Goal: Task Accomplishment & Management: Complete application form

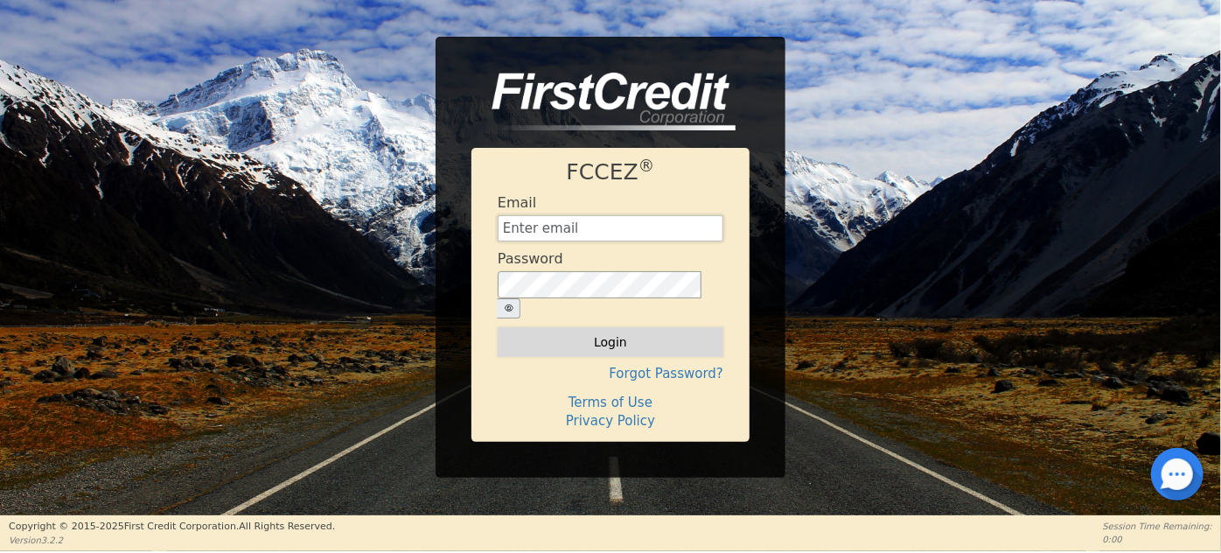
type input "[EMAIL_ADDRESS][DOMAIN_NAME]"
click at [568, 327] on button "Login" at bounding box center [611, 342] width 226 height 30
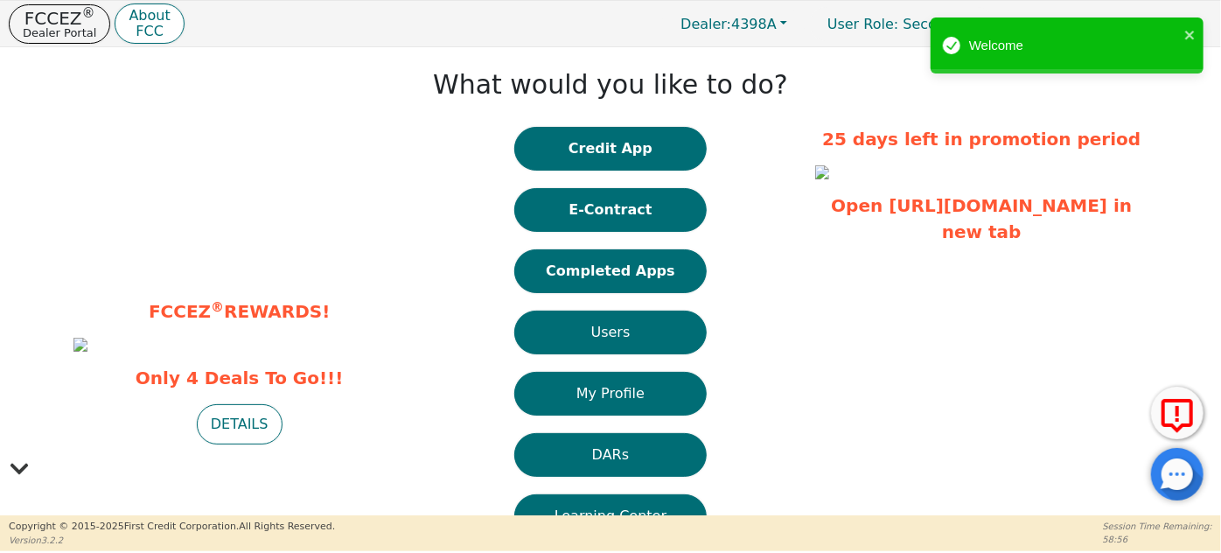
click at [450, 216] on div "What would you like to do? Credit App E-Contract Completed Apps Users My Profil…" at bounding box center [611, 336] width 393 height 561
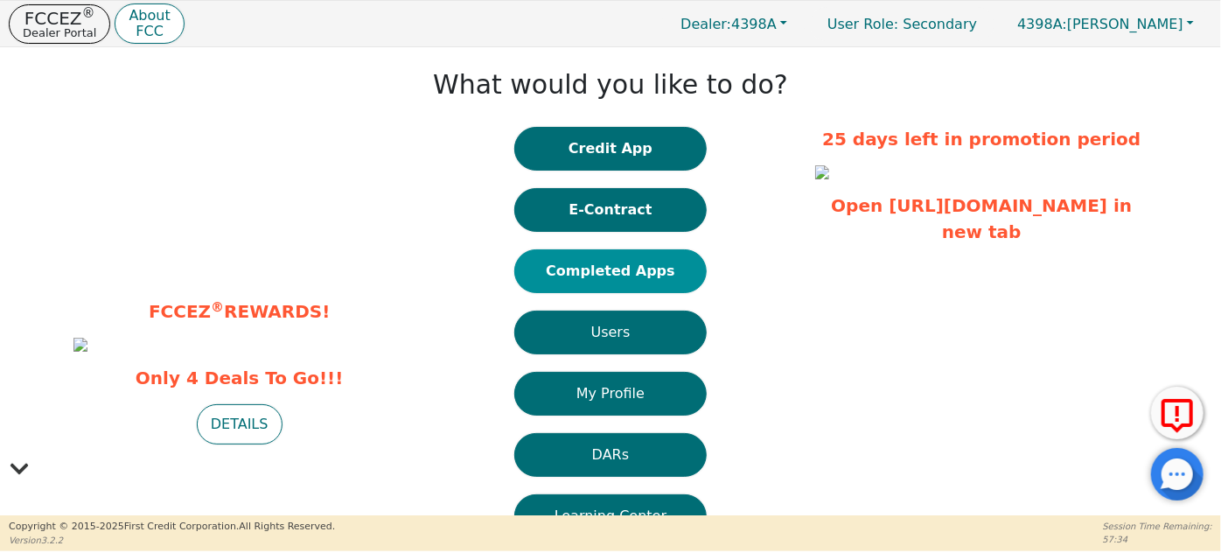
click at [618, 271] on button "Completed Apps" at bounding box center [610, 271] width 192 height 44
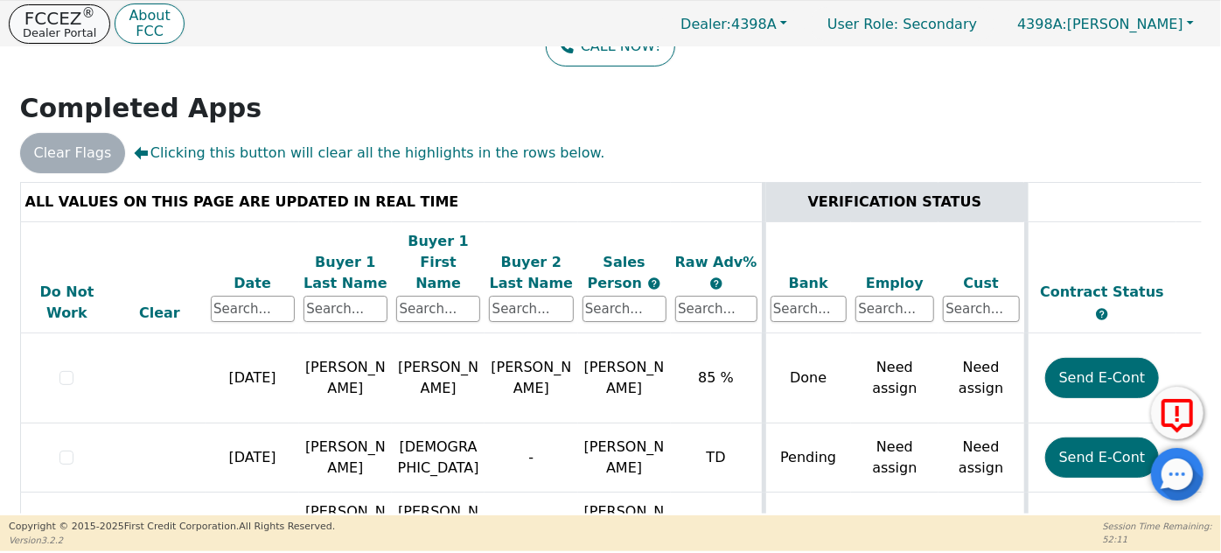
click at [49, 17] on p "FCCEZ ®" at bounding box center [59, 18] width 73 height 17
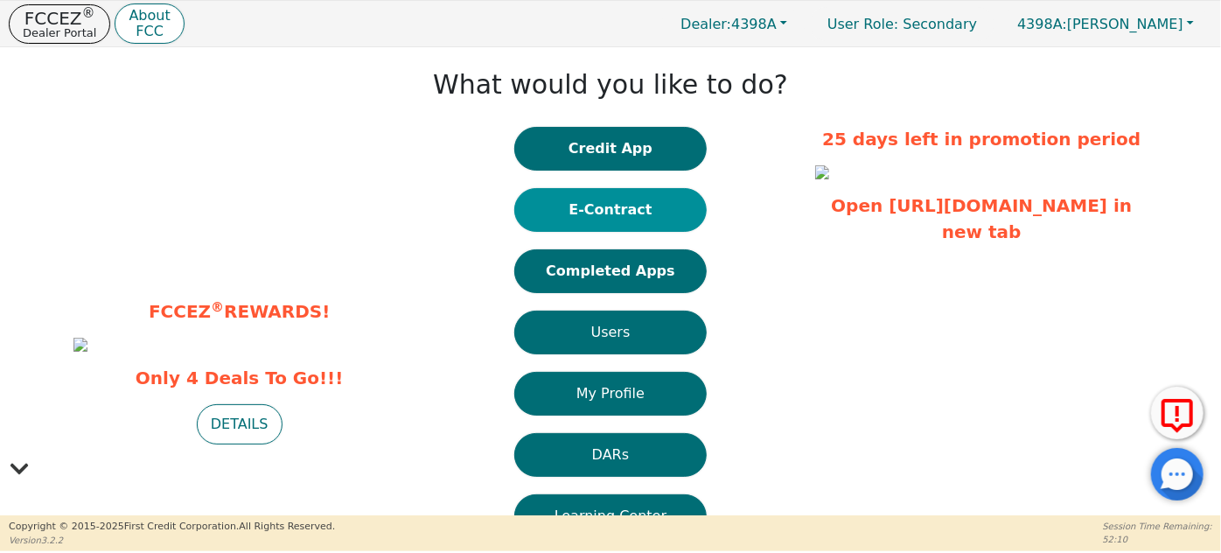
click at [627, 219] on button "E-Contract" at bounding box center [610, 210] width 192 height 44
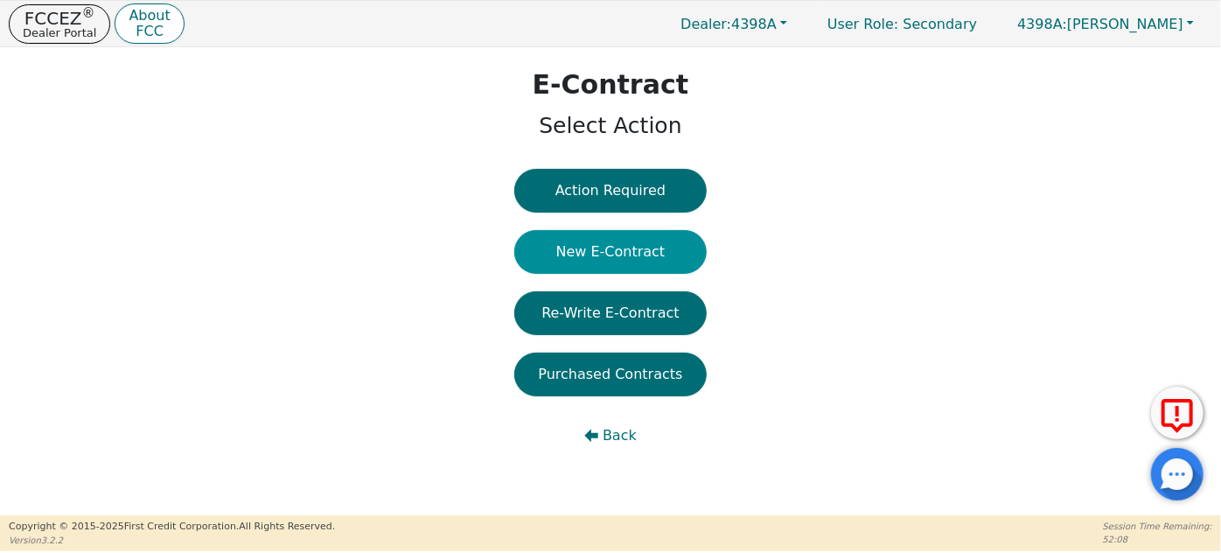
click at [612, 257] on button "New E-Contract" at bounding box center [610, 252] width 192 height 44
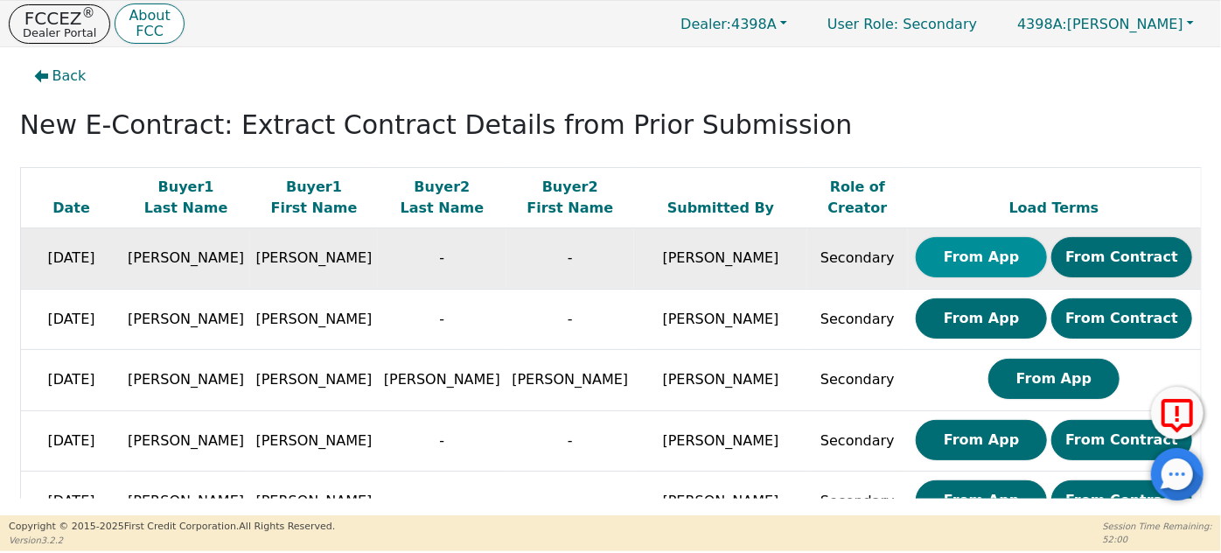
click at [963, 258] on button "From App" at bounding box center [981, 257] width 131 height 40
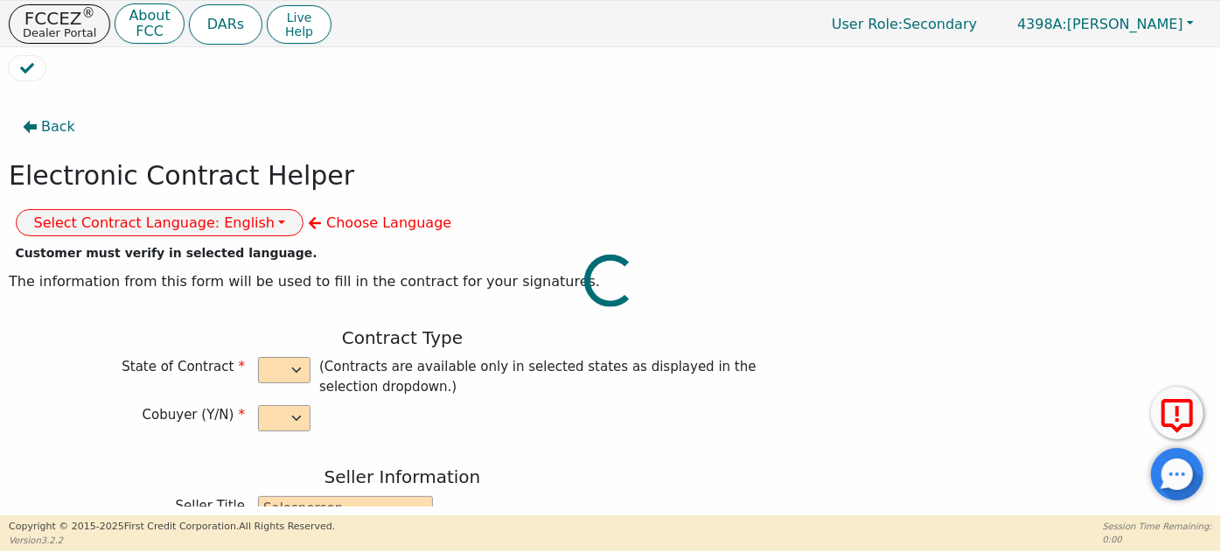
select select "n"
type input "CREDIT ANALYST"
type input "GABRIELA"
type input "MENDEZ"
type input "INTEGRITY SOLUTIONS FLORIDA"
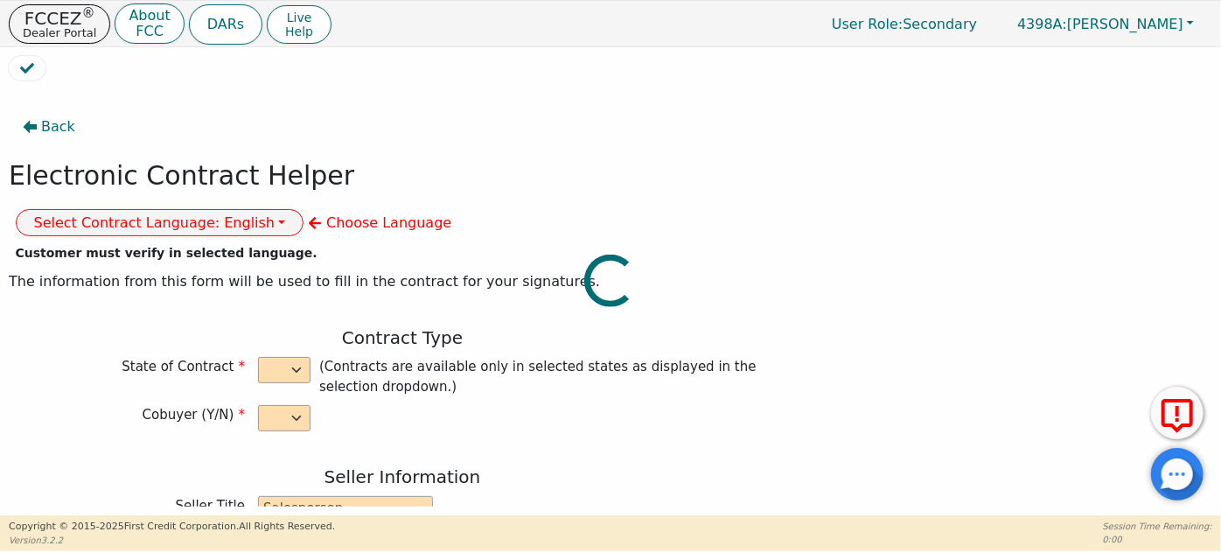
type input "7362 FUTURES DR UNIT 4"
type input "ORLANDO"
select select "FL"
type input "32819"
type input "RAUL"
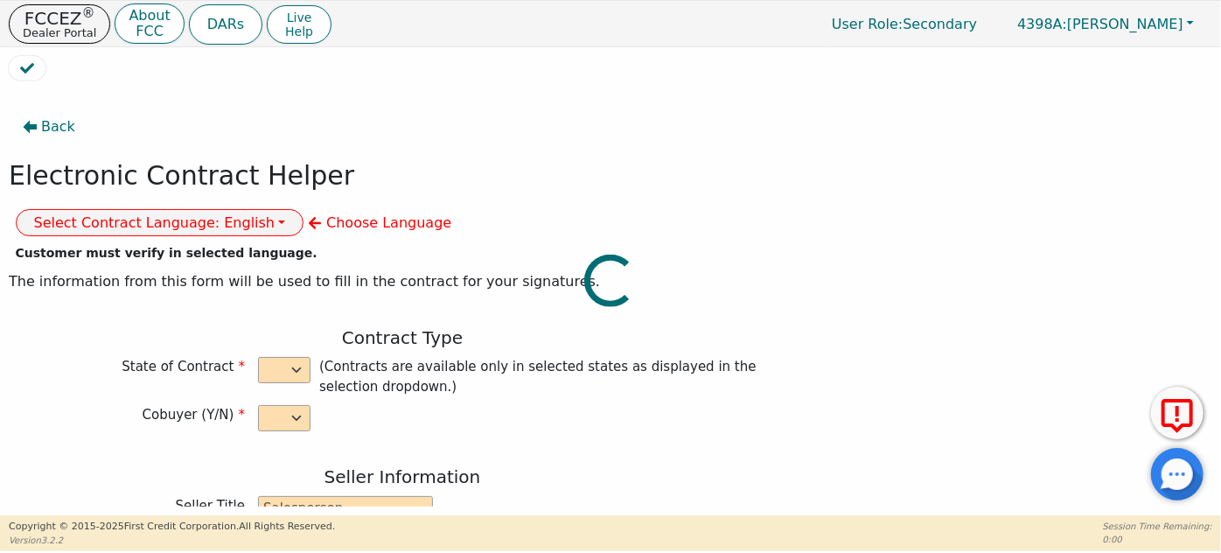
type input "RODRIGUEZ"
type input "fernandarod621@gmail.com"
type input "1620 LAKIN AVENUE"
type input "GREAT BEND"
select select "KS"
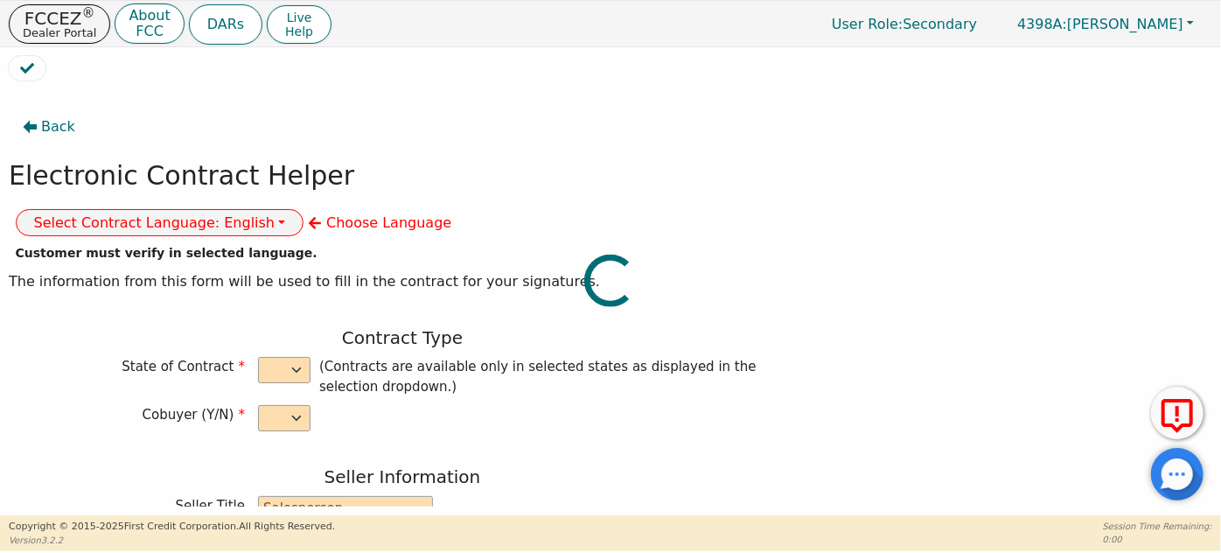
type input "67530"
type input "2025-09-06"
type input "17.99"
type input "2025-10-03"
type input "60"
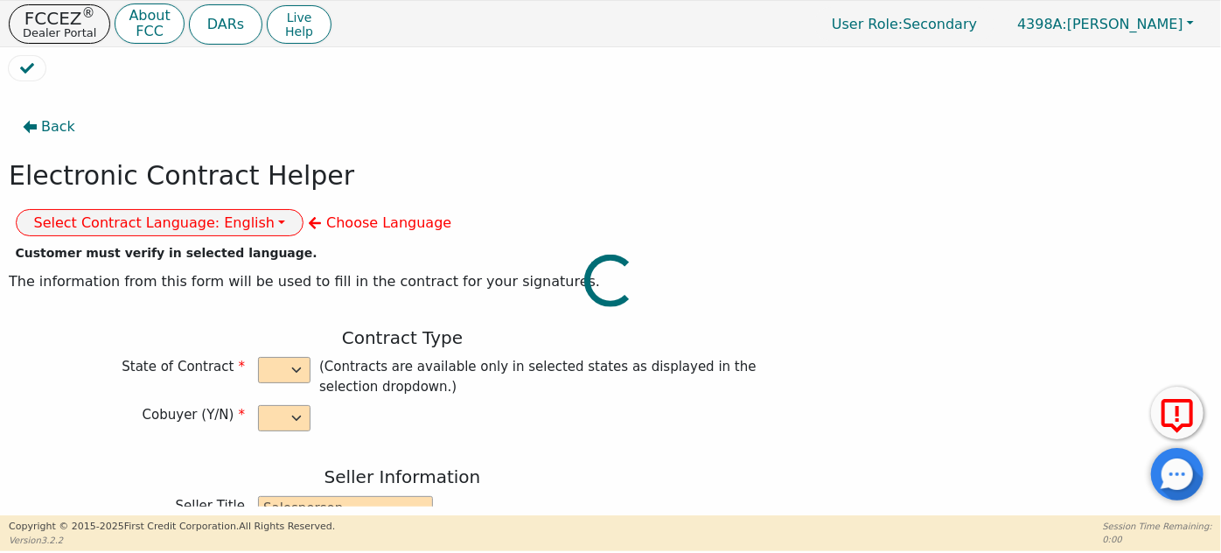
type input "0"
type input "8490.00"
type input "0.00"
type input "8490.00"
select select "KS"
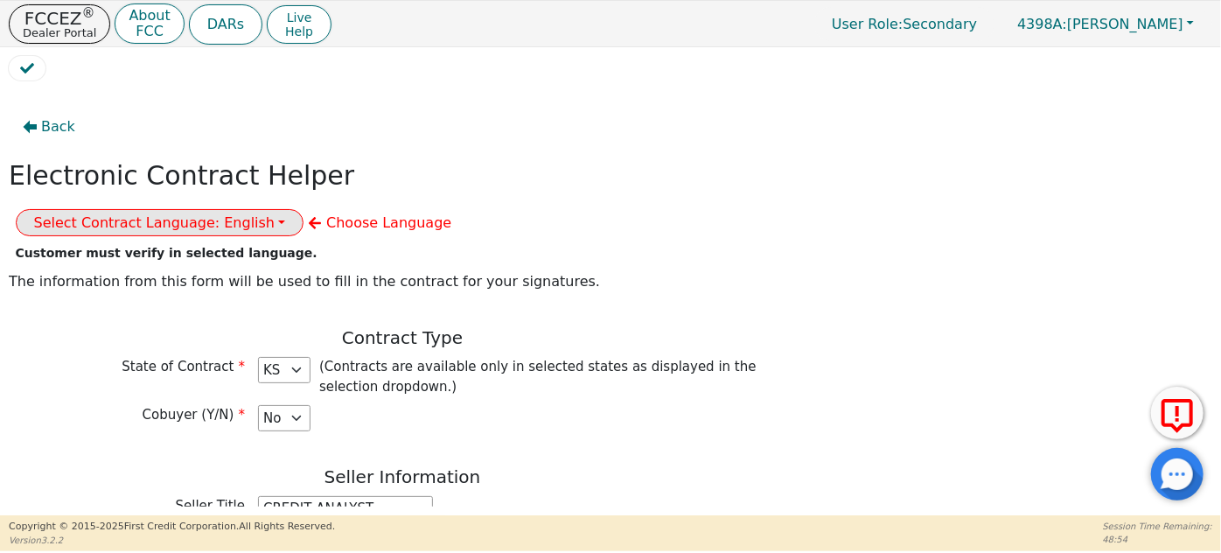
click at [304, 209] on button "Select Contract Language: English" at bounding box center [160, 222] width 289 height 27
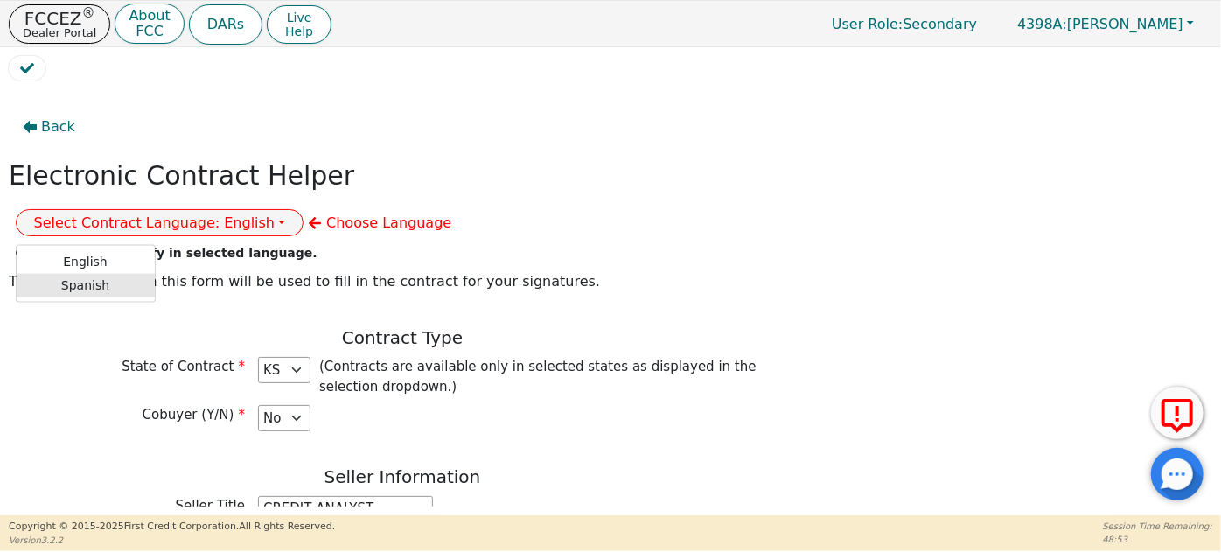
click at [155, 274] on link "Spanish" at bounding box center [86, 286] width 138 height 24
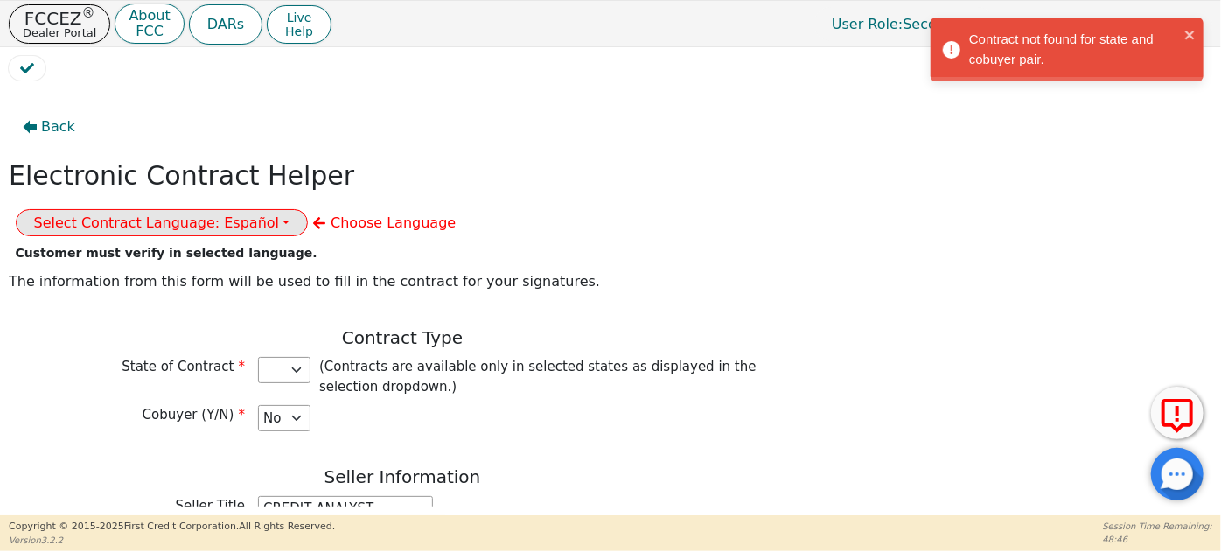
click at [309, 209] on button "Select Contract Language: Español" at bounding box center [162, 222] width 293 height 27
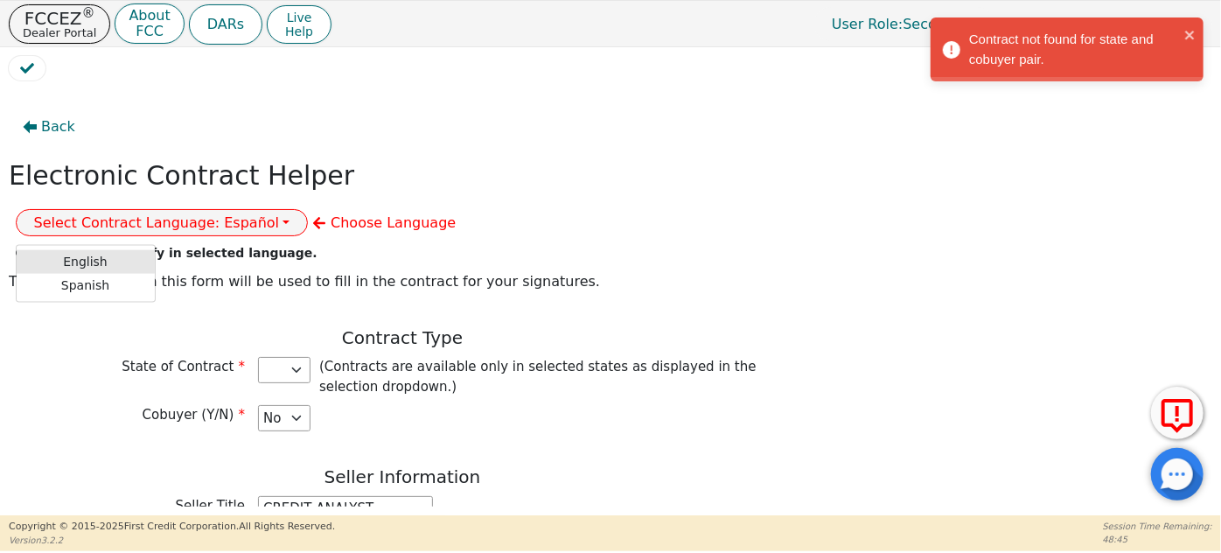
click at [155, 250] on link "English" at bounding box center [86, 262] width 138 height 24
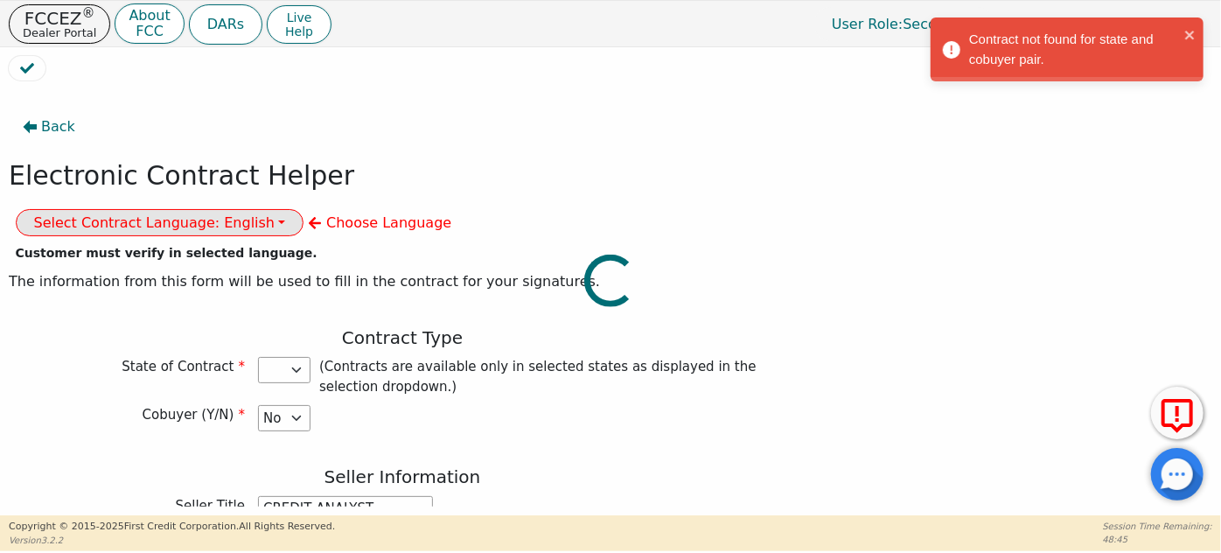
select select "KS"
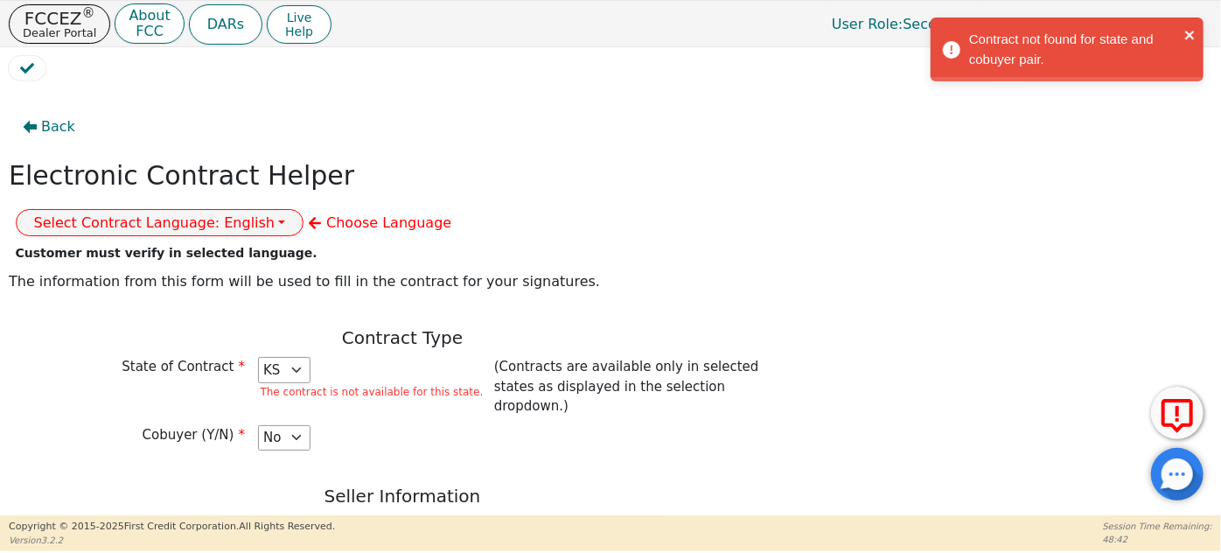
click at [1189, 31] on icon "close" at bounding box center [1190, 35] width 12 height 14
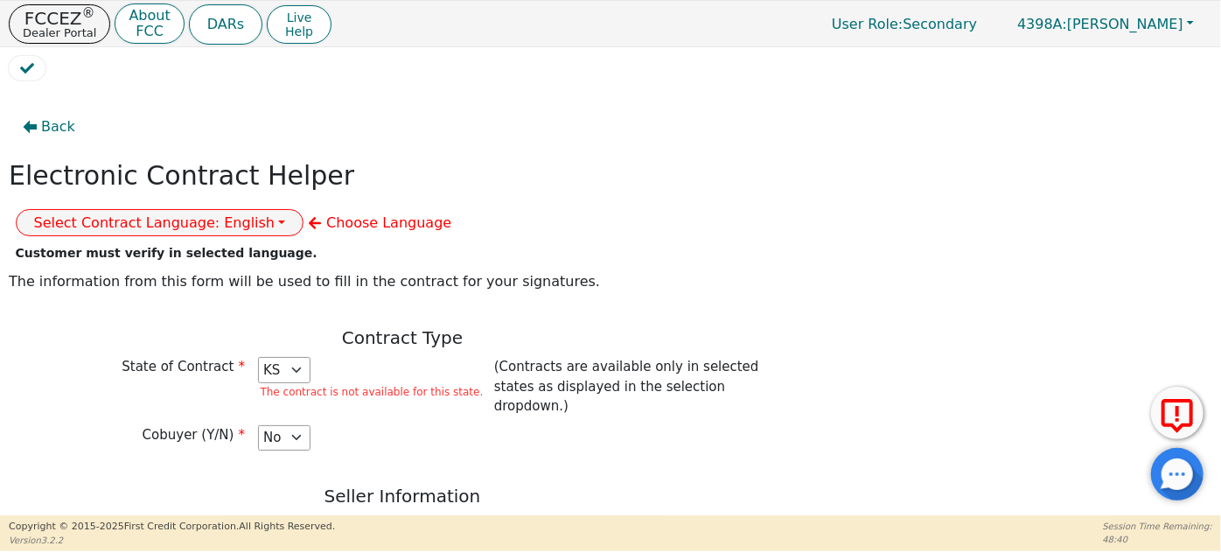
click at [557, 327] on h3 "Contract Type" at bounding box center [402, 337] width 787 height 21
click at [500, 271] on p "The information from this form will be used to fill in the contract for your si…" at bounding box center [402, 281] width 787 height 21
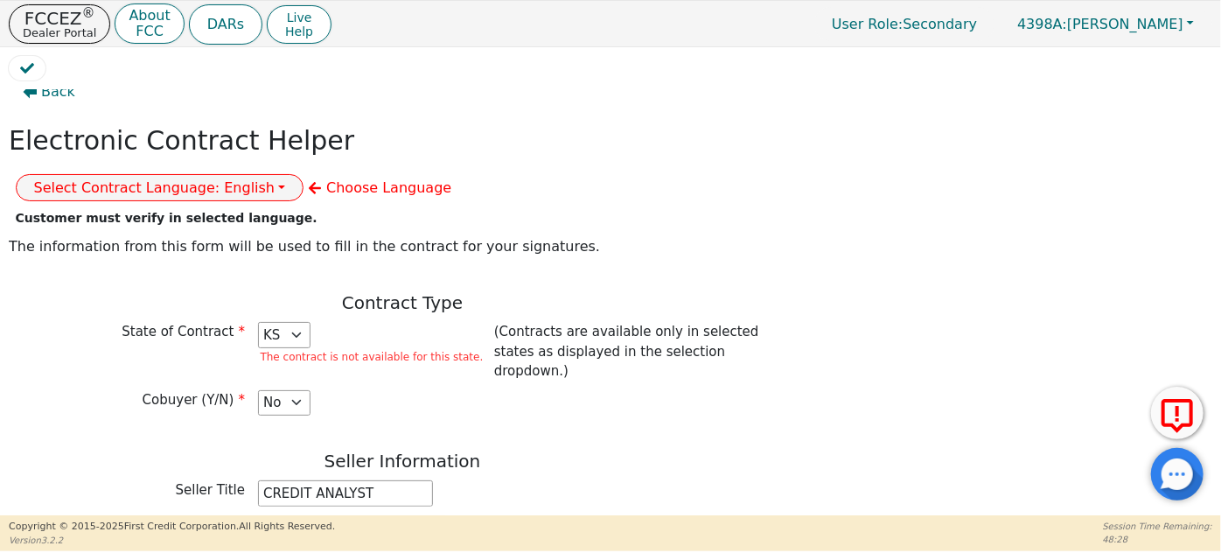
scroll to position [0, 0]
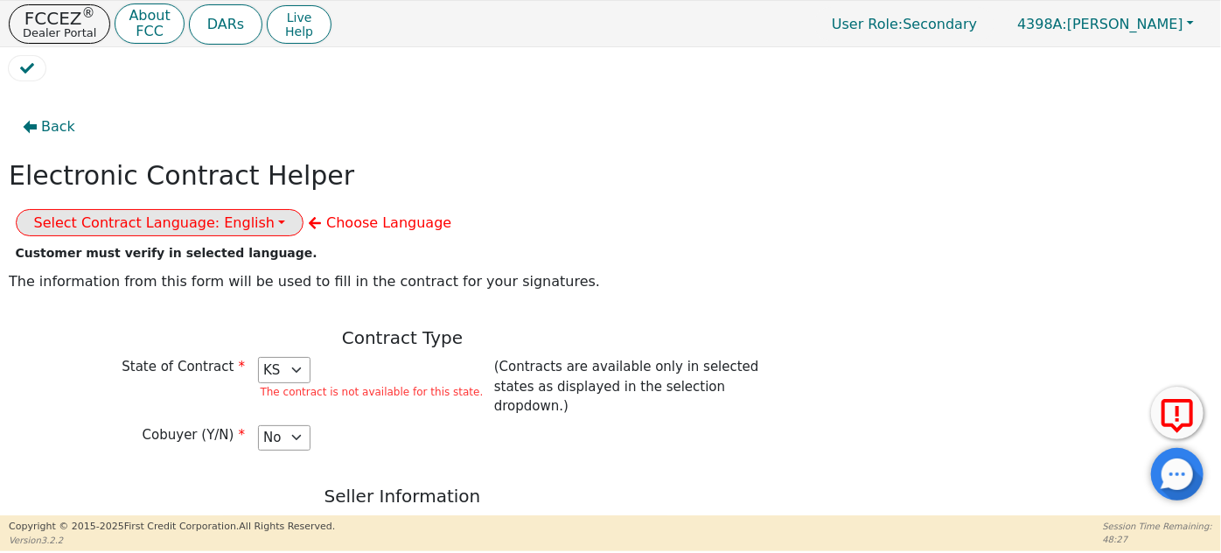
click at [304, 209] on button "Select Contract Language: English" at bounding box center [160, 222] width 289 height 27
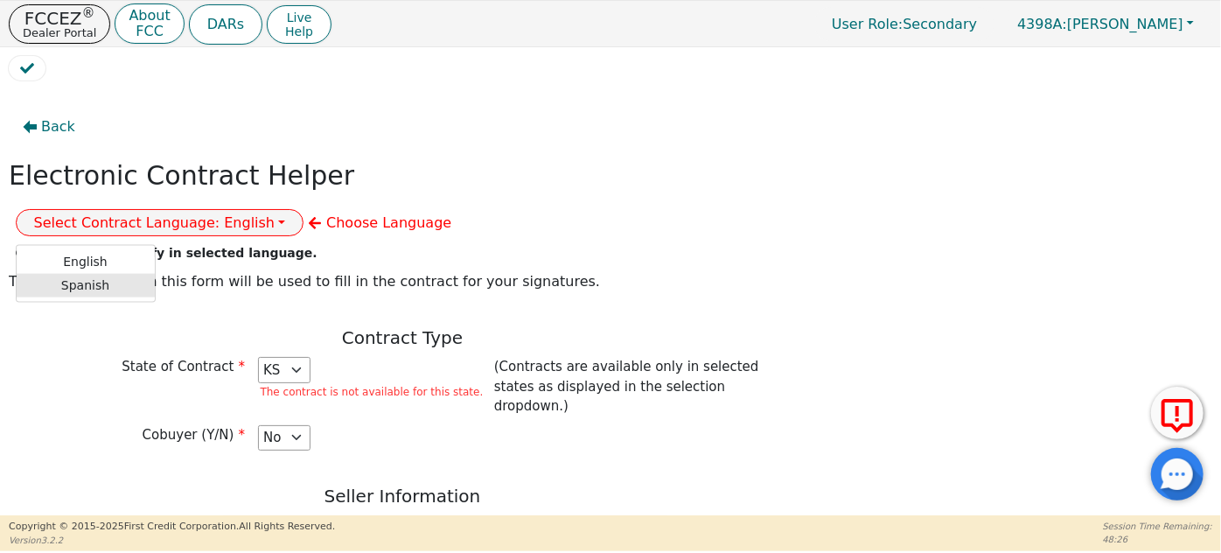
click at [155, 274] on link "Spanish" at bounding box center [86, 286] width 138 height 24
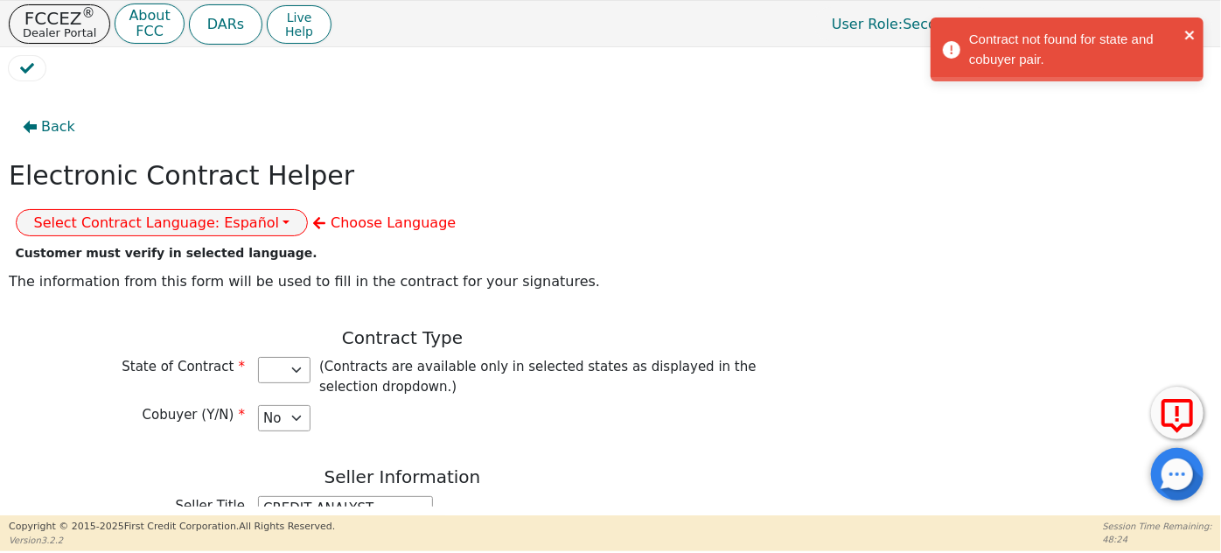
click at [1190, 34] on icon "close" at bounding box center [1189, 35] width 9 height 9
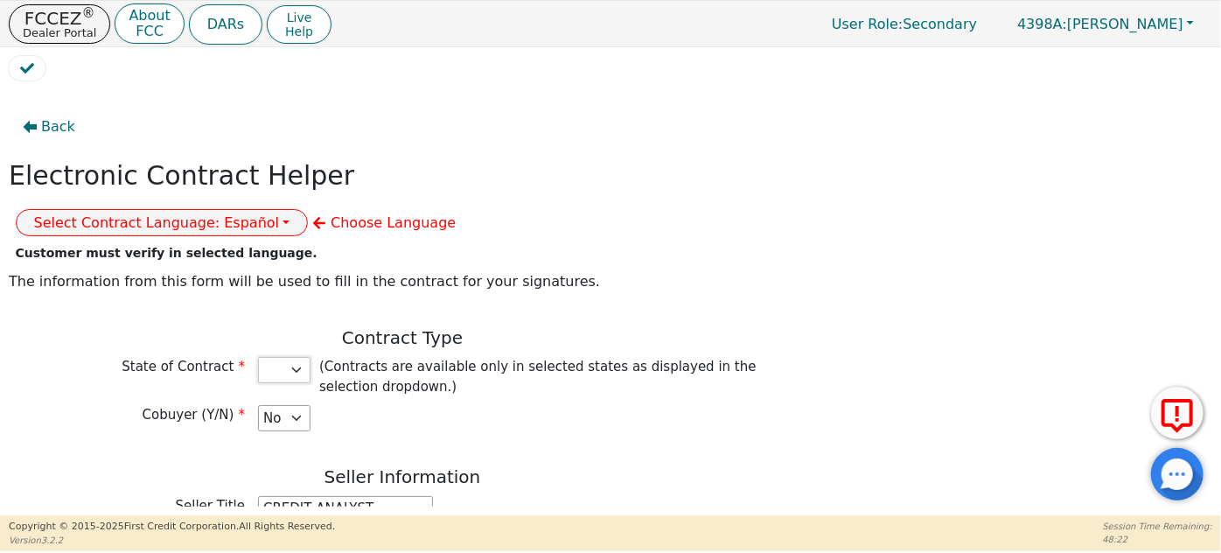
click at [268, 357] on select "AZ CA CO CT FL GA IA ID IL IN LA MA MD MI MT NC NJ NM NV NY OH PA SC TN TX VA W…" at bounding box center [284, 370] width 52 height 26
click at [284, 357] on select "AZ CA CO CT FL GA IA ID IL IN LA MA MD MI MT NC NJ NM NV NY OH PA SC TN TX VA W…" at bounding box center [284, 370] width 52 height 26
click at [296, 357] on select "AZ CA CO CT FL GA IA ID IL IN LA MA MD MI MT NC NJ NM NV NY OH PA SC TN TX VA W…" at bounding box center [284, 370] width 52 height 26
click at [539, 271] on p "The information from this form will be used to fill in the contract for your si…" at bounding box center [402, 281] width 787 height 21
click at [309, 209] on button "Select Contract Language: Español" at bounding box center [162, 222] width 293 height 27
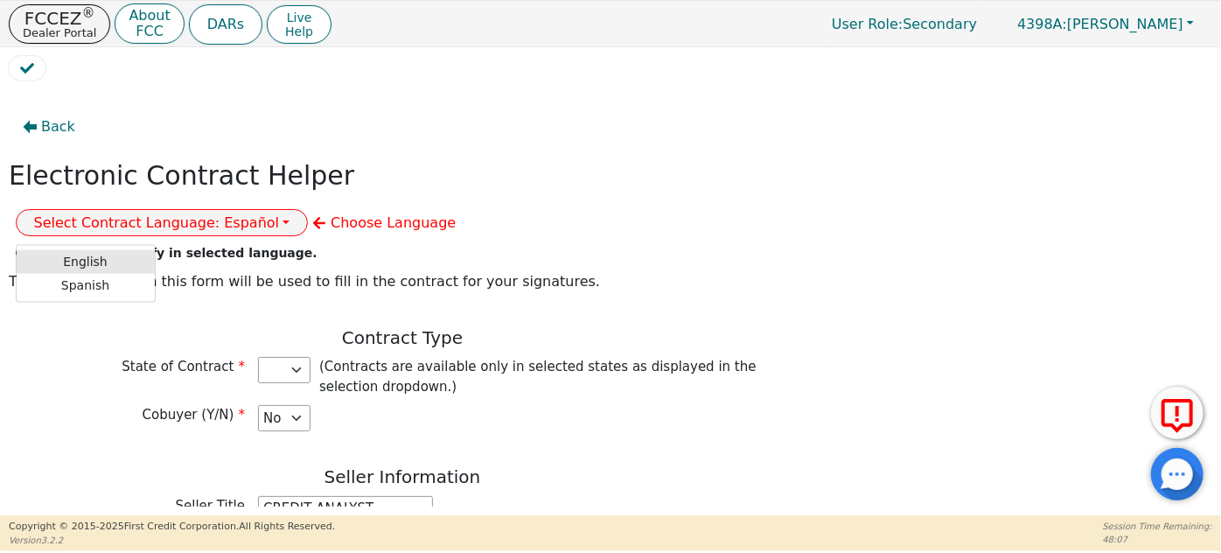
click at [155, 250] on link "English" at bounding box center [86, 262] width 138 height 24
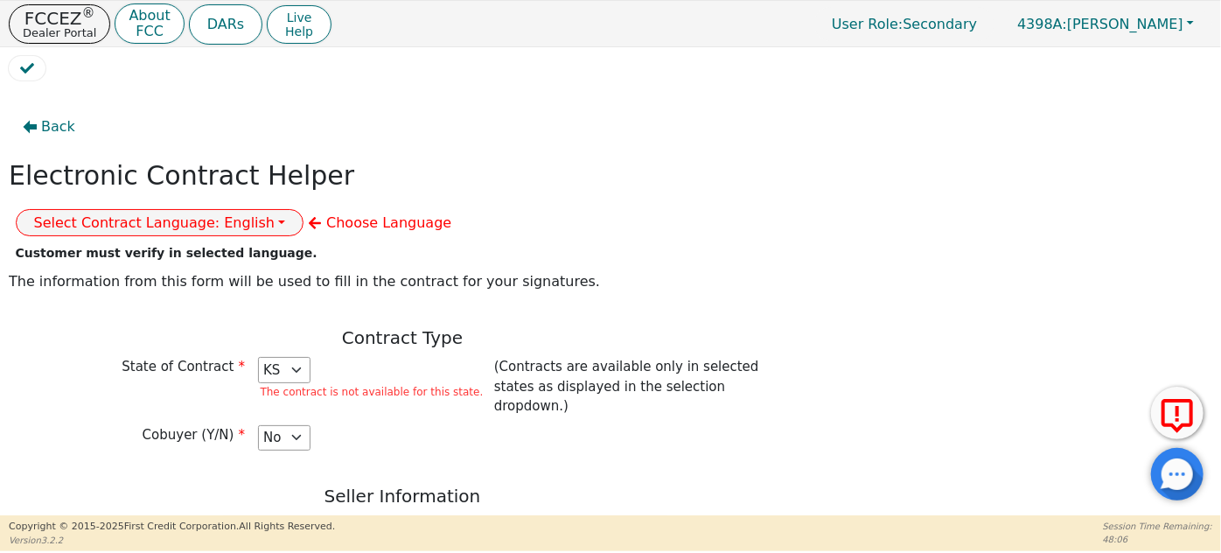
click at [365, 327] on h3 "Contract Type" at bounding box center [402, 337] width 787 height 21
click at [299, 357] on select "AL AR AZ CA CO CT DE FL GA HI IA ID IL IN KS KY LA MA MD MI MN MO MS MT NC NJ N…" at bounding box center [284, 370] width 52 height 26
click at [258, 357] on select "AL AR AZ CA CO CT DE FL GA HI IA ID IL IN KS KY LA MA MD MI MN MO MS MT NC NJ N…" at bounding box center [284, 370] width 52 height 26
click at [569, 425] on div "Cobuyer (Y/N) Yes No" at bounding box center [402, 438] width 787 height 26
click at [465, 357] on div "AL AR AZ CA CO CT DE FL GA HI IA ID IL IN KS KY LA MA MD MI MN MO MS MT NC NJ N…" at bounding box center [527, 386] width 538 height 59
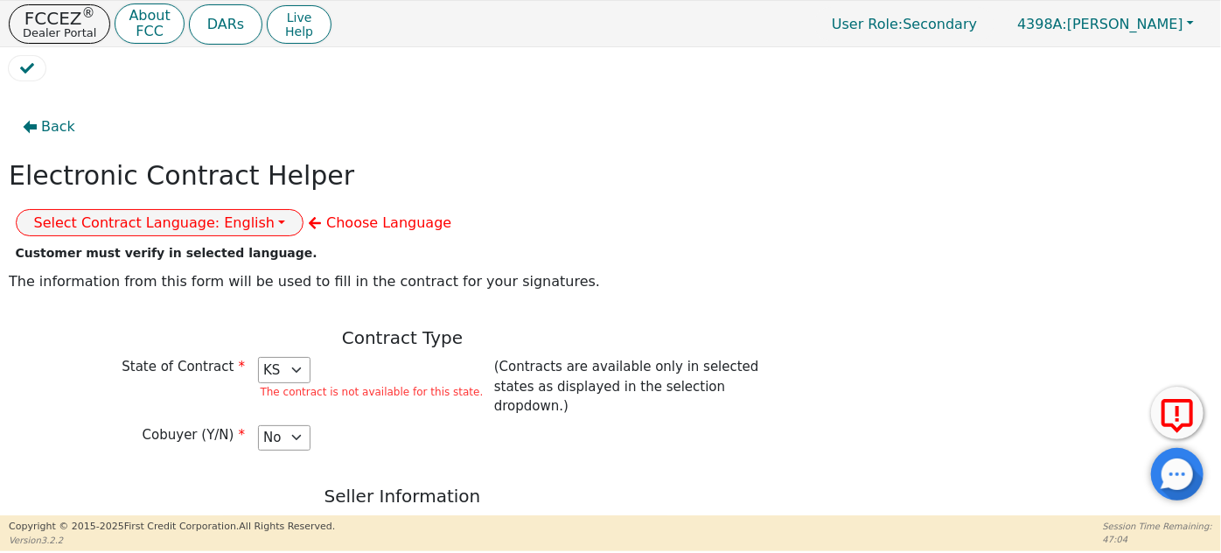
click at [580, 271] on p "The information from this form will be used to fill in the contract for your si…" at bounding box center [402, 281] width 787 height 21
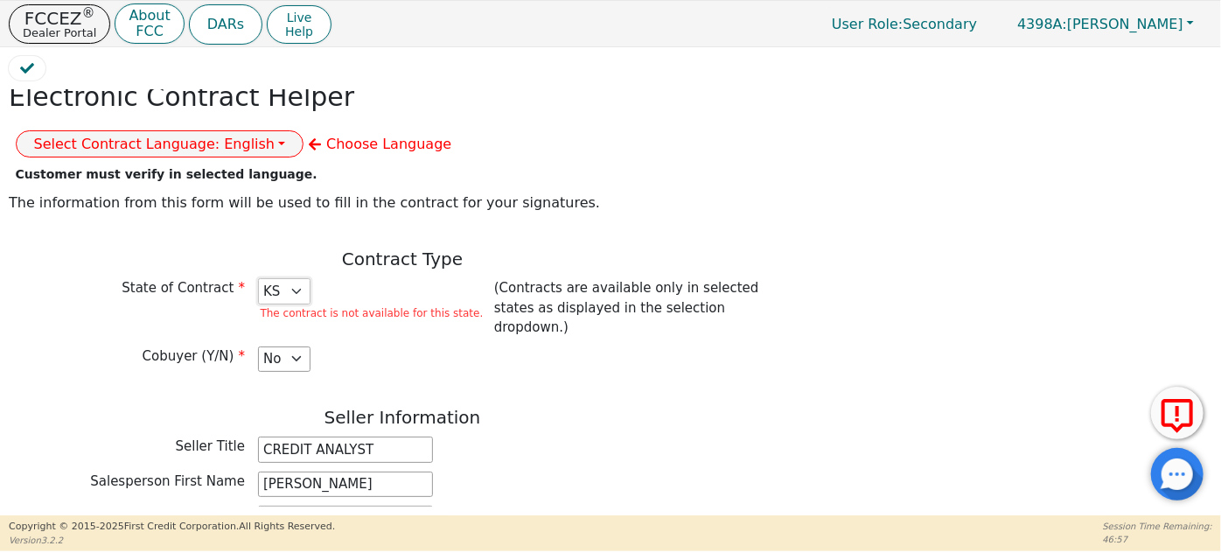
click at [301, 278] on select "AL AR AZ CA CO CT DE FL GA HI IA ID IL IN KS KY LA MA MD MI MN MO MS MT NC NJ N…" at bounding box center [284, 291] width 52 height 26
click at [258, 278] on select "AL AR AZ CA CO CT DE FL GA HI IA ID IL IN KS KY LA MA MD MI MN MO MS MT NC NJ N…" at bounding box center [284, 291] width 52 height 26
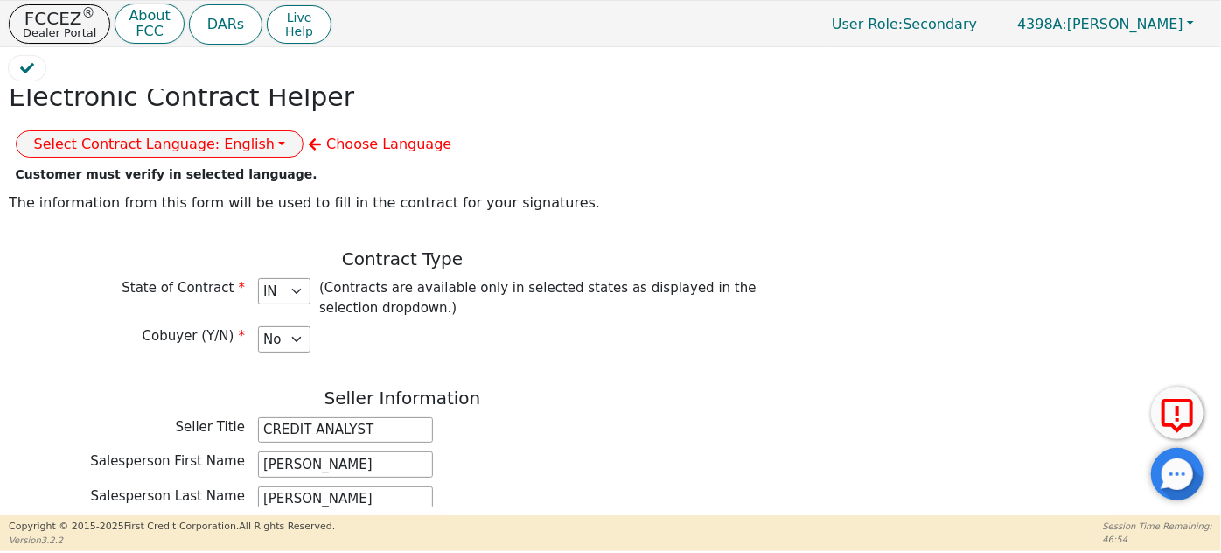
click at [557, 278] on p "(Contracts are available only in selected states as displayed in the selection …" at bounding box center [553, 297] width 468 height 39
click at [295, 278] on select "AL AR AZ CA CO CT DE FL GA HI IA ID IL IN KS KY LA MA MD MI MN MO MS MT NC NJ N…" at bounding box center [284, 291] width 52 height 26
select select "KS"
click at [258, 278] on select "AL AR AZ CA CO CT DE FL GA HI IA ID IL IN KS KY LA MA MD MI MN MO MS MT NC NJ N…" at bounding box center [284, 291] width 52 height 26
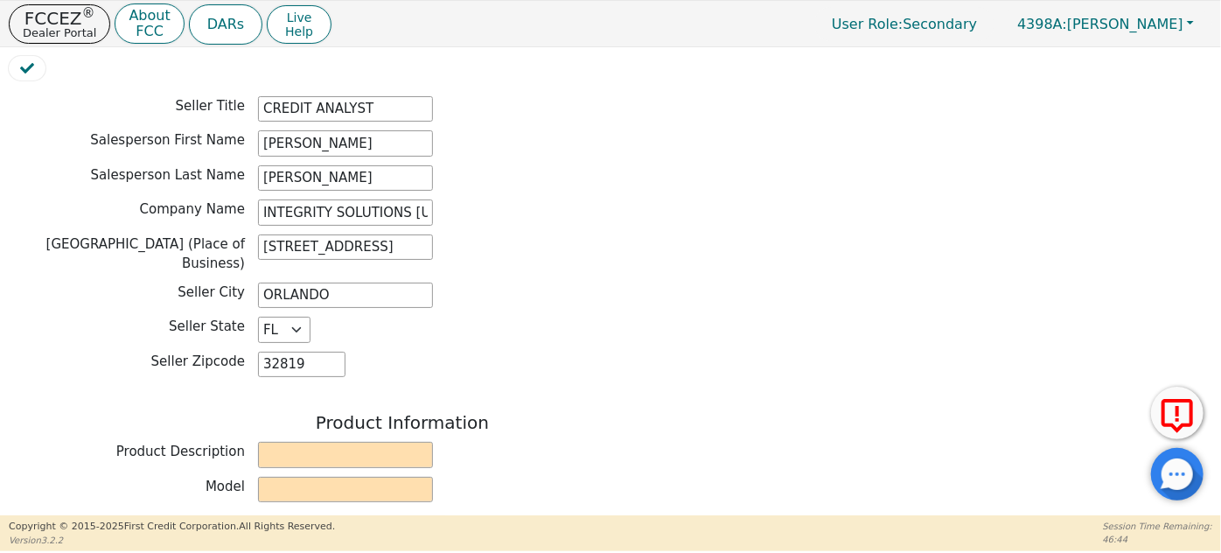
scroll to position [477, 0]
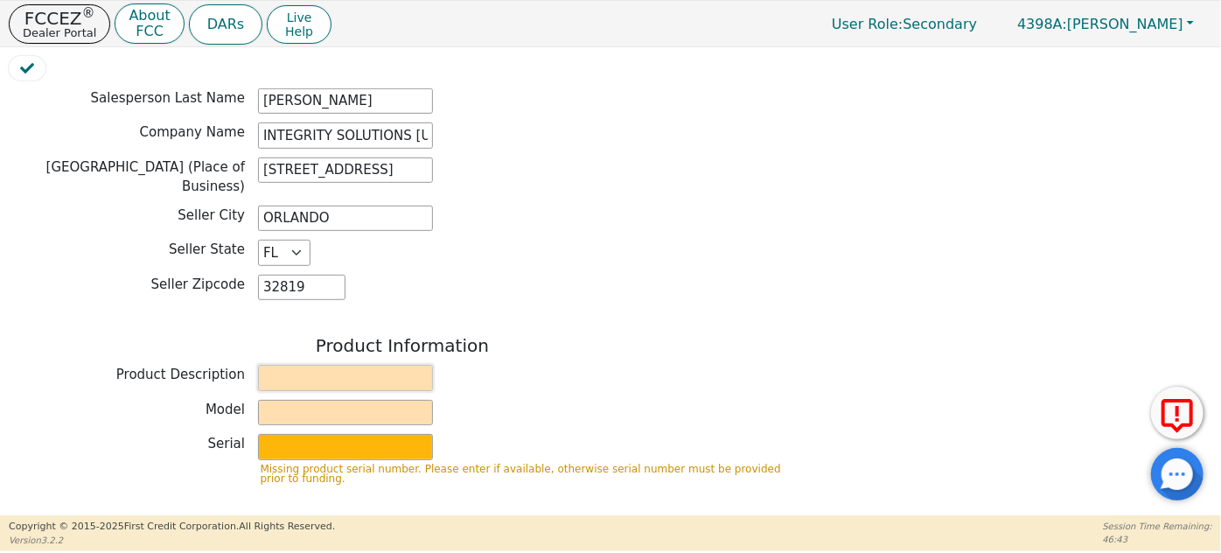
click at [336, 365] on input "text" at bounding box center [345, 378] width 175 height 26
type input "WHOLE HOUSE WATER TREATMENT SYSTEM"
click at [284, 400] on input "text" at bounding box center [345, 413] width 175 height 26
type input "WATTS"
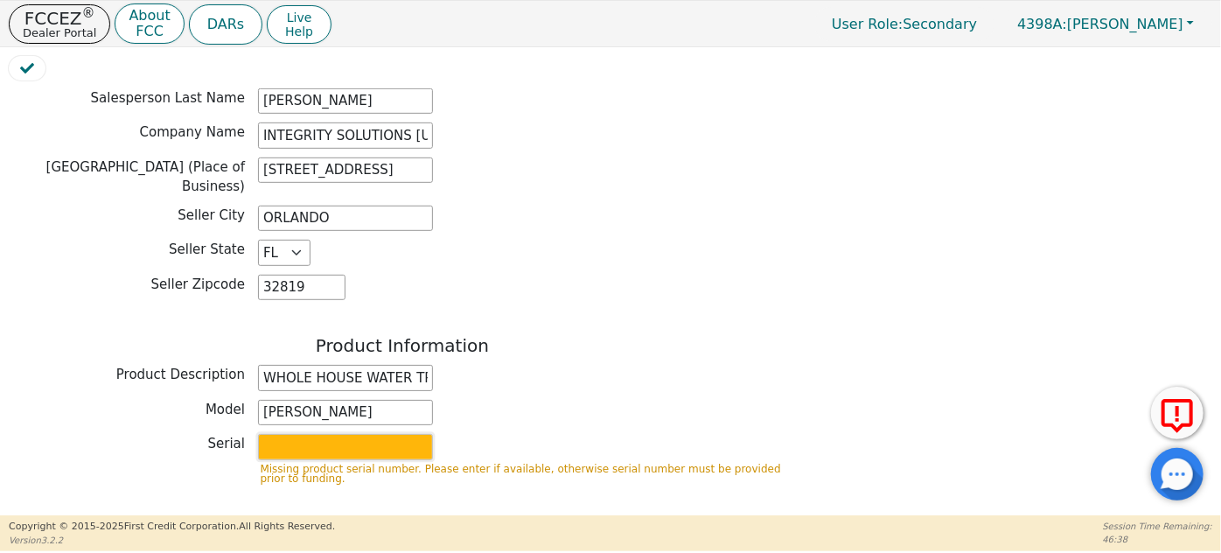
click at [312, 434] on input "text" at bounding box center [345, 447] width 175 height 26
type input "2650797"
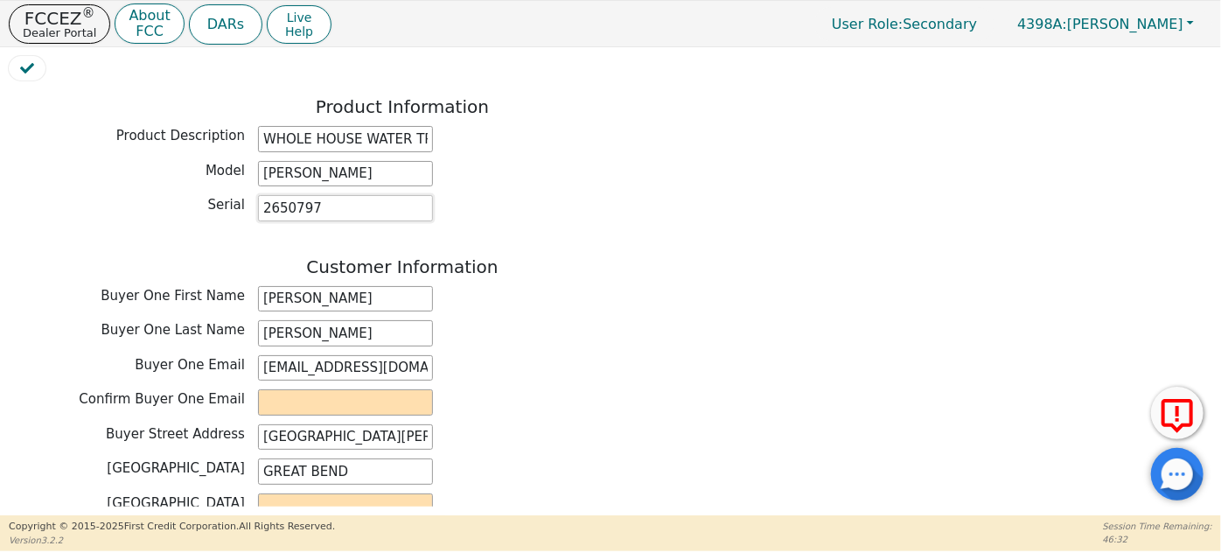
scroll to position [795, 0]
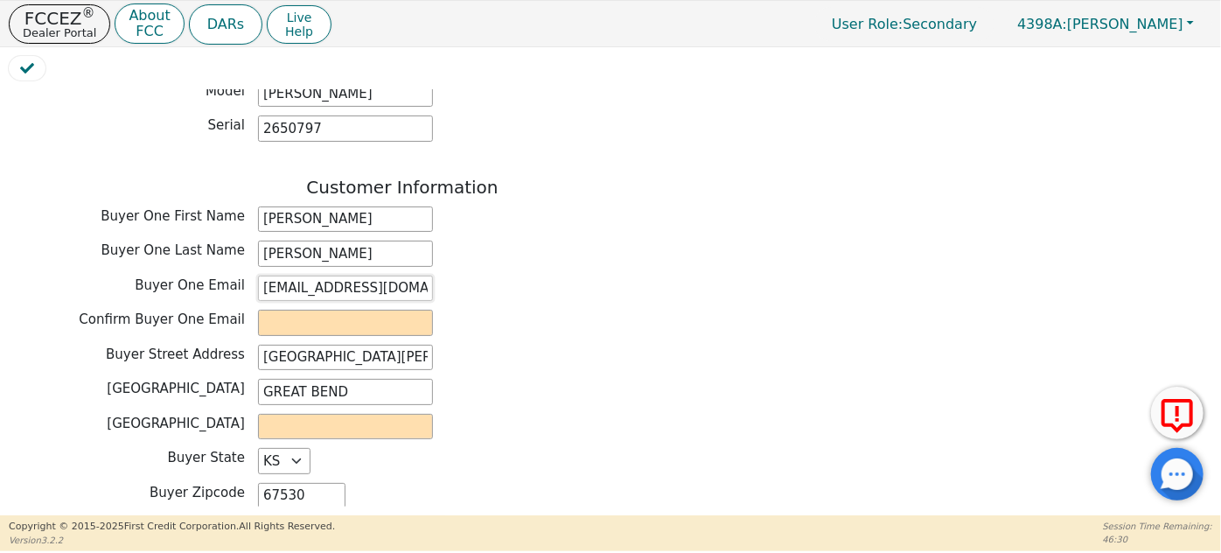
click at [359, 276] on input "fernandarod621@gmail.com" at bounding box center [345, 289] width 175 height 26
click at [352, 310] on input "email" at bounding box center [345, 323] width 175 height 26
paste input "fernandarod621@gmail.com"
type input "fernandarod621@gmail.com"
click at [487, 310] on div "Confirm Buyer One Email fernandarod621@gmail.com" at bounding box center [402, 323] width 787 height 26
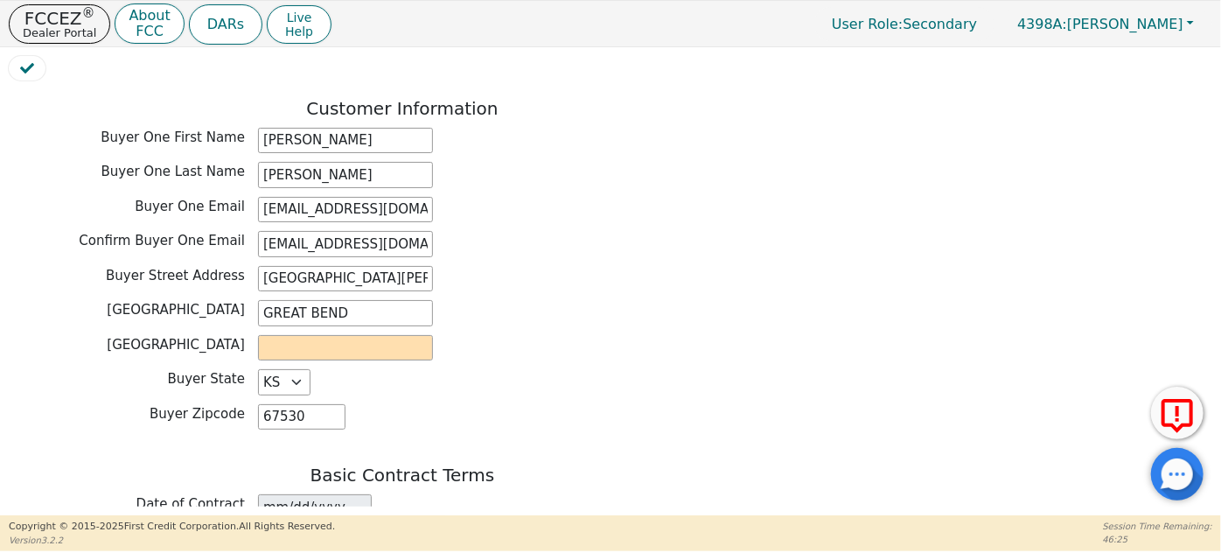
scroll to position [875, 0]
click at [367, 334] on input "text" at bounding box center [345, 347] width 175 height 26
drag, startPoint x: 380, startPoint y: 230, endPoint x: 230, endPoint y: 230, distance: 150.4
click at [230, 265] on div "Buyer Street Address 1620 LAKIN AVENUE" at bounding box center [402, 278] width 787 height 26
click at [469, 279] on div "Customer Information Buyer One First Name RAUL Buyer One Last Name RODRIGUEZ Bu…" at bounding box center [402, 267] width 787 height 341
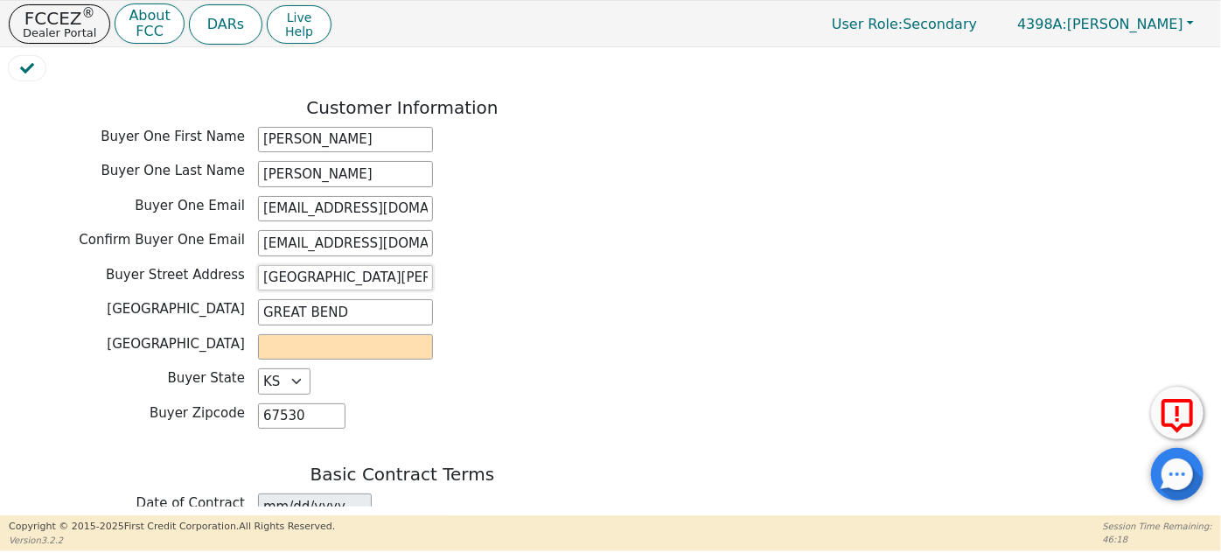
drag, startPoint x: 381, startPoint y: 226, endPoint x: 205, endPoint y: 232, distance: 176.8
click at [205, 265] on div "Buyer Street Address 1620 LAKIN AVENUE" at bounding box center [402, 278] width 787 height 26
click at [342, 299] on input "GREAT BEND" at bounding box center [345, 312] width 175 height 26
drag, startPoint x: 350, startPoint y: 255, endPoint x: 191, endPoint y: 265, distance: 159.5
click at [191, 299] on div "Buyer City GREAT BEND" at bounding box center [402, 312] width 787 height 26
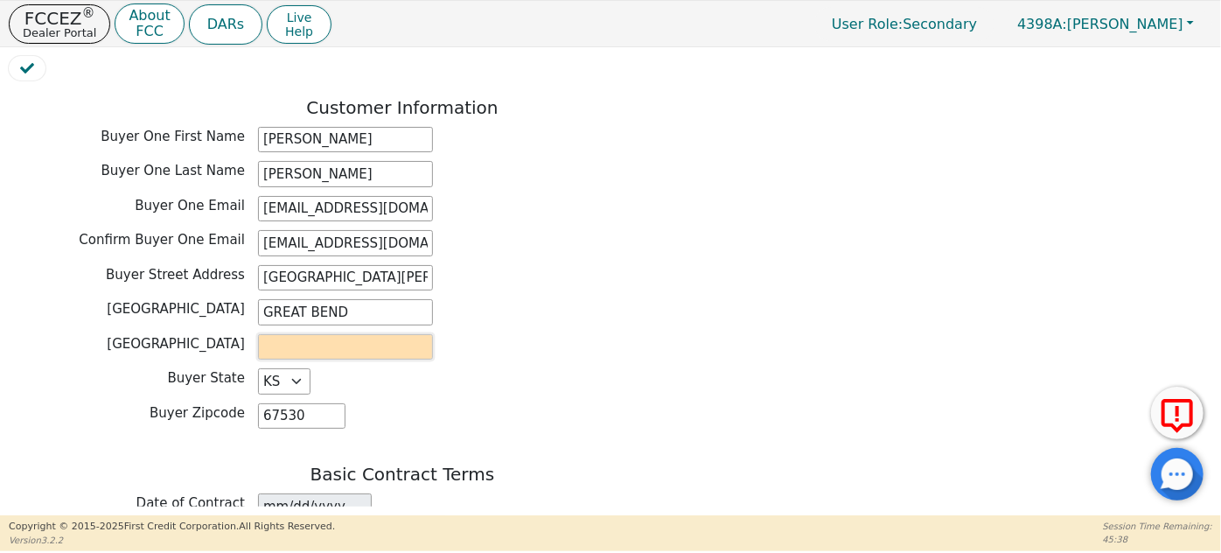
click at [301, 334] on input "text" at bounding box center [345, 347] width 175 height 26
paste input "Barton County"
type input "Barton County"
click at [515, 299] on div "Buyer City GREAT BEND" at bounding box center [402, 312] width 787 height 26
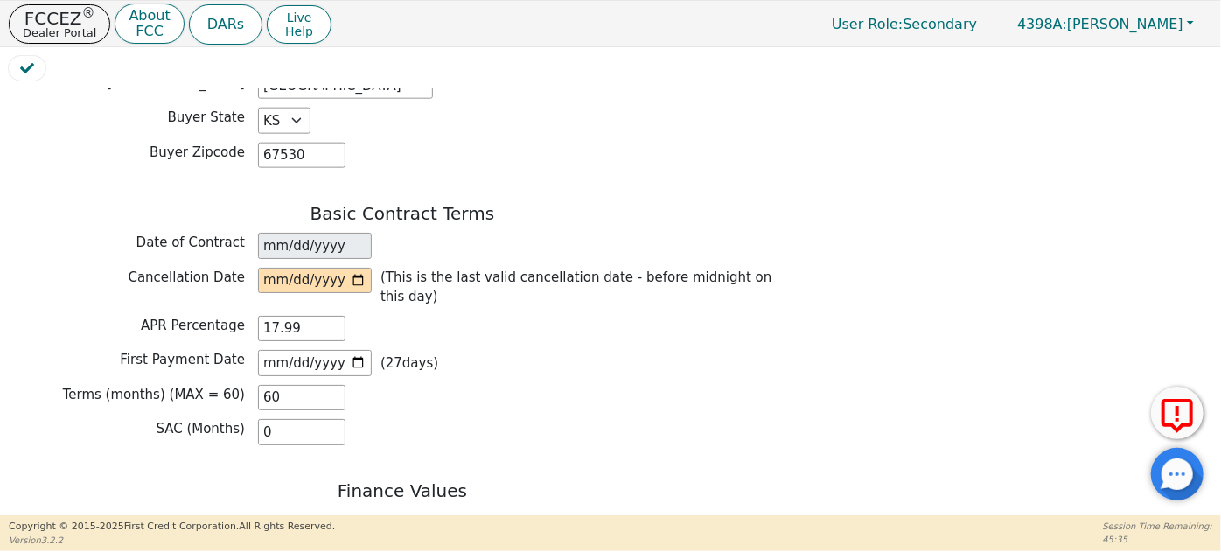
scroll to position [1192, 0]
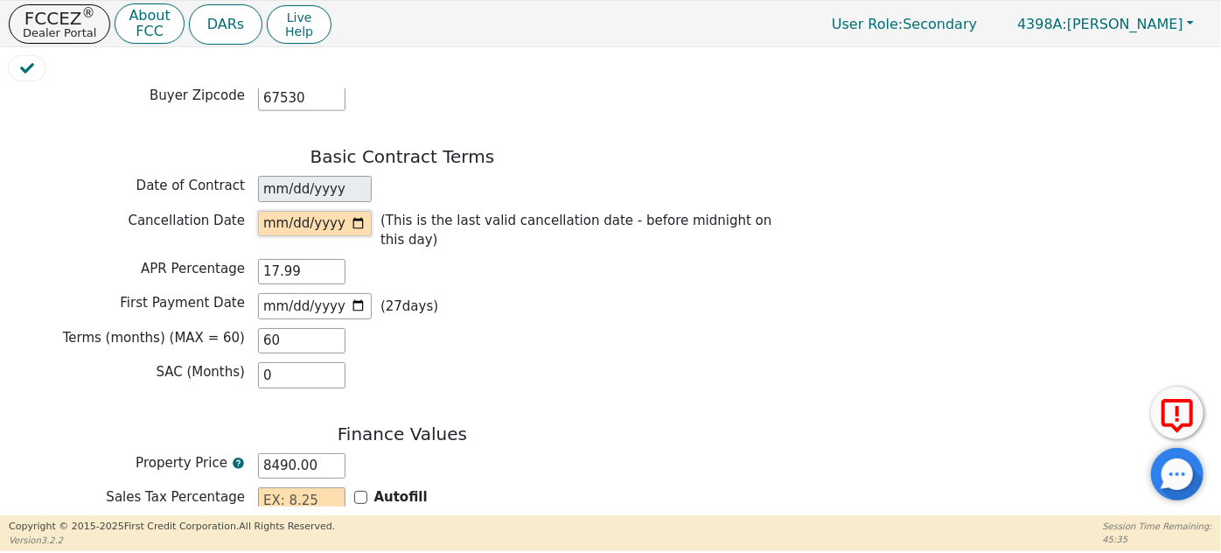
click at [356, 211] on input "date" at bounding box center [315, 224] width 114 height 26
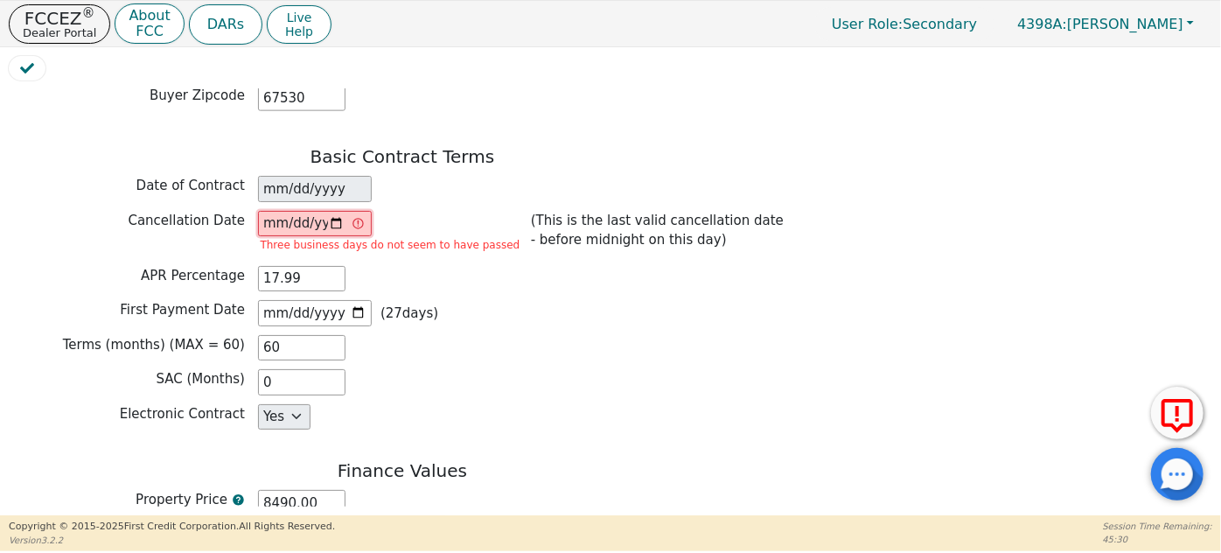
click at [336, 211] on input "2025-09-09" at bounding box center [315, 224] width 114 height 26
type input "2025-09-10"
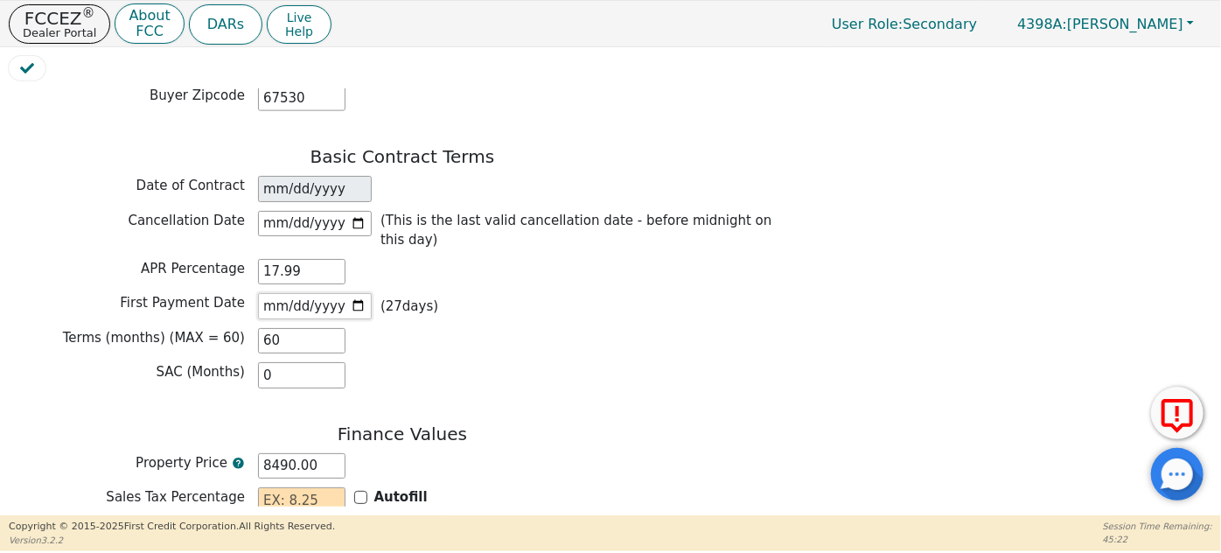
click at [354, 293] on input "2025-10-03" at bounding box center [315, 306] width 114 height 26
type input "2025-10-06"
click at [441, 293] on div "First Payment Date 2025-10-06 ( 30 days)" at bounding box center [402, 308] width 787 height 31
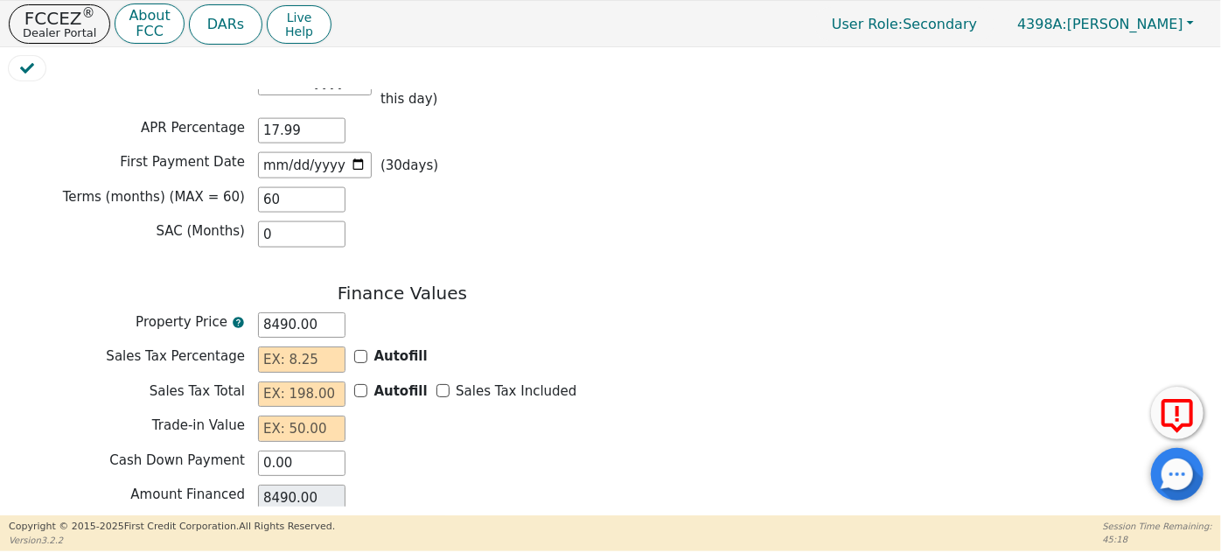
scroll to position [1351, 0]
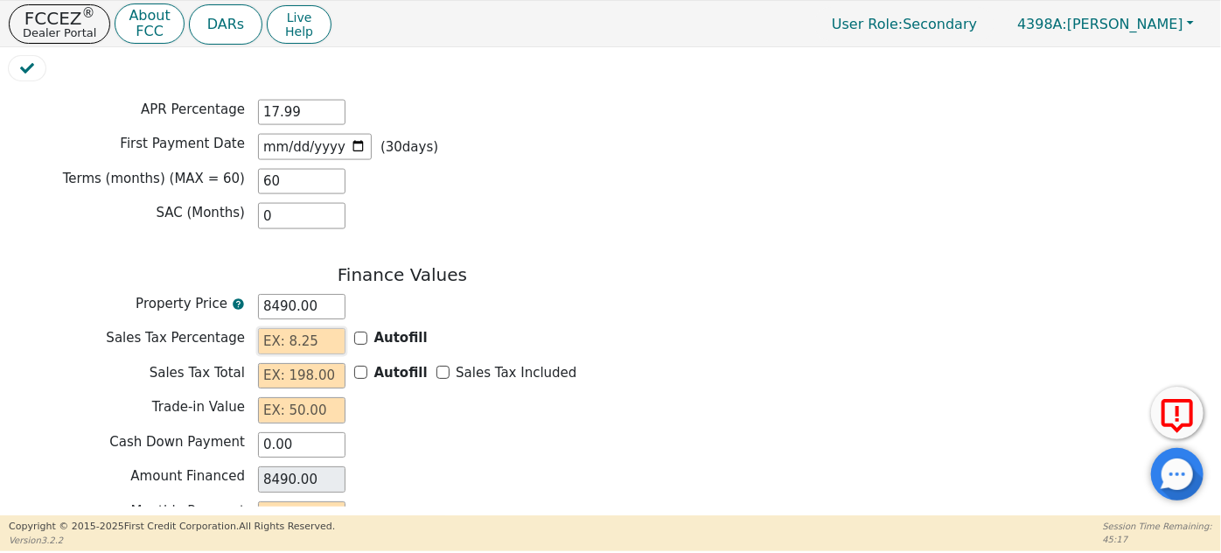
click at [312, 328] on input "text" at bounding box center [301, 341] width 87 height 26
type input "0.00"
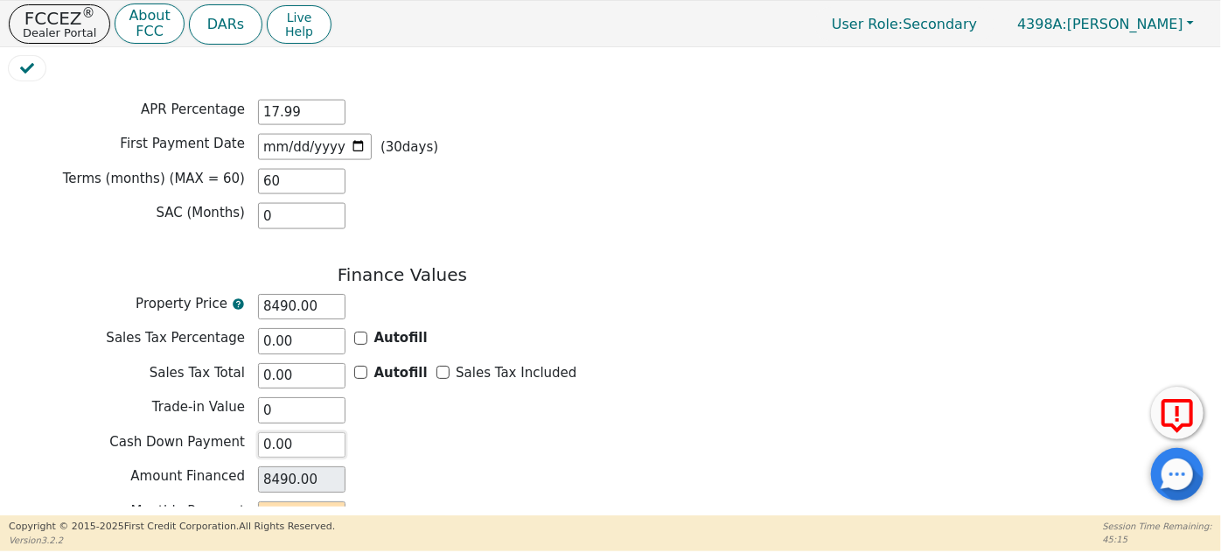
type input "0.00"
click at [314, 501] on input "text" at bounding box center [301, 514] width 87 height 26
type input "2"
type input "120.00"
type input "21"
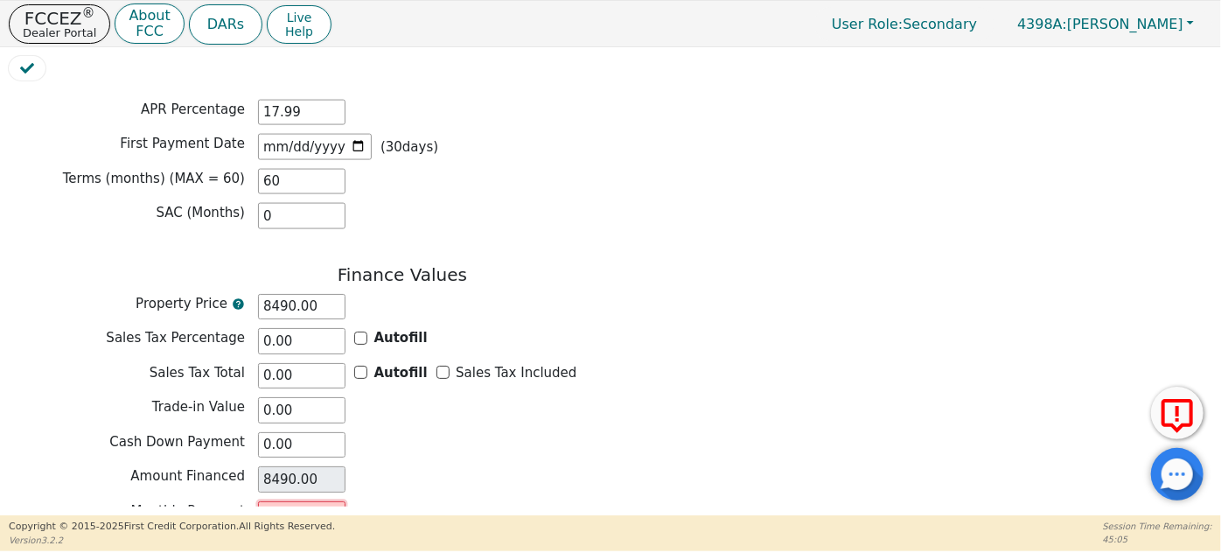
type input "1260.00"
type input "215"
type input "12900.00"
type input "215.5"
type input "12930.00"
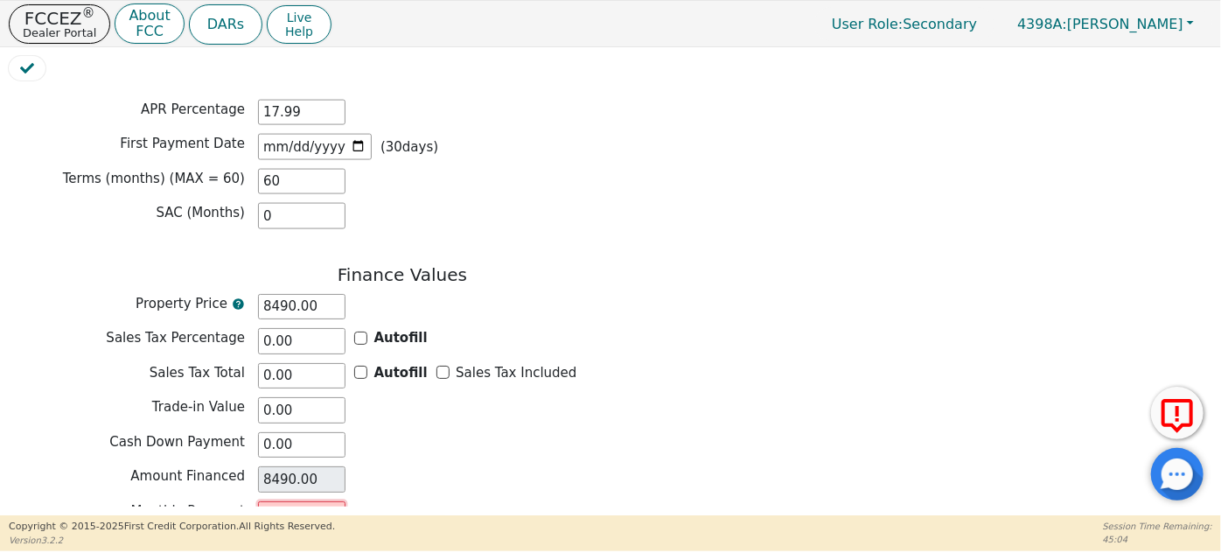
type input "215.54"
type input "12932.40"
type input "215.54"
click at [513, 397] on div "Trade-in Value 0.00" at bounding box center [402, 410] width 787 height 26
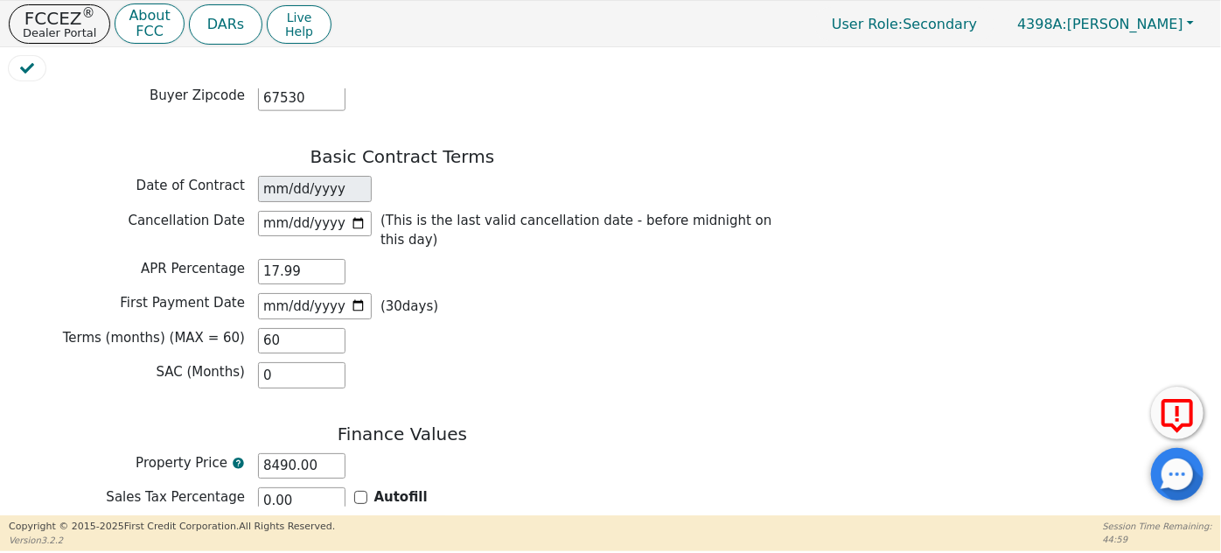
scroll to position [1428, 0]
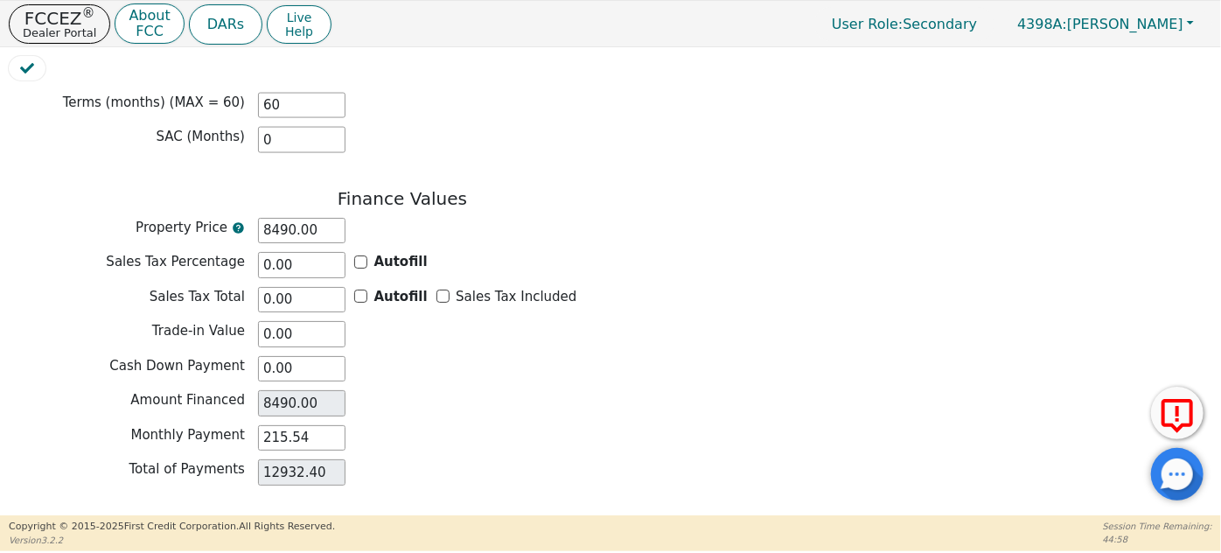
click at [102, 520] on button "Review & Begin Contract" at bounding box center [110, 540] width 202 height 40
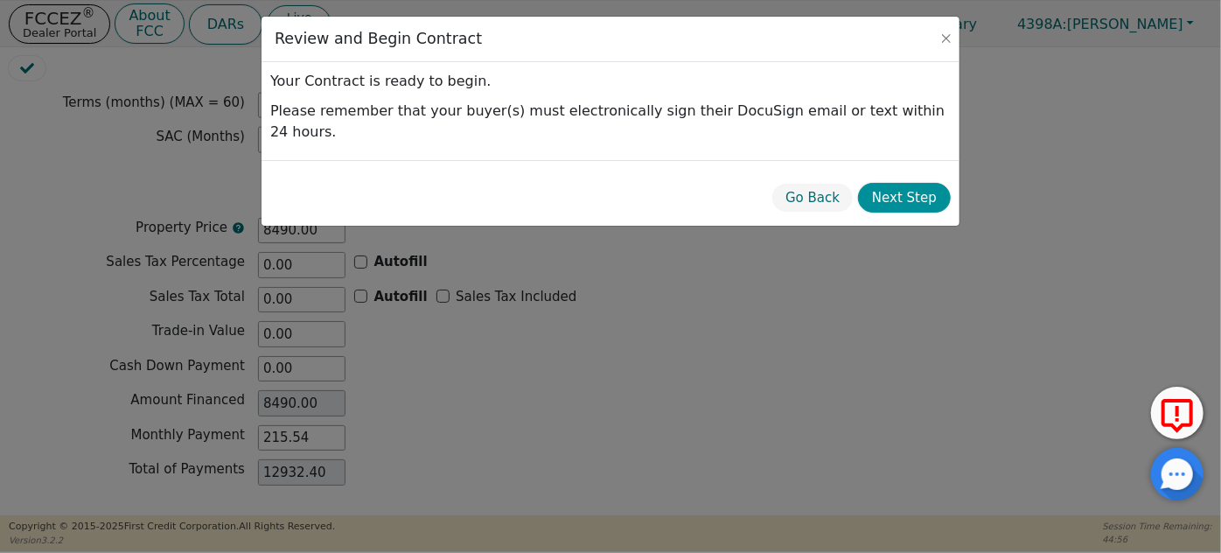
click at [904, 183] on button "Next Step" at bounding box center [904, 198] width 93 height 31
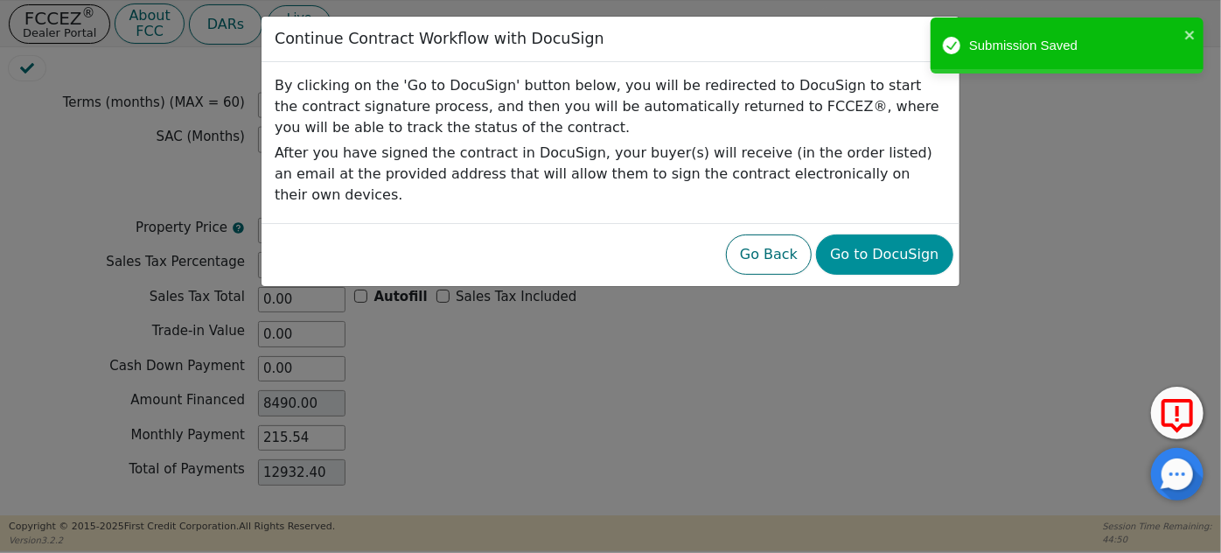
click at [903, 234] on button "Go to DocuSign" at bounding box center [884, 254] width 136 height 40
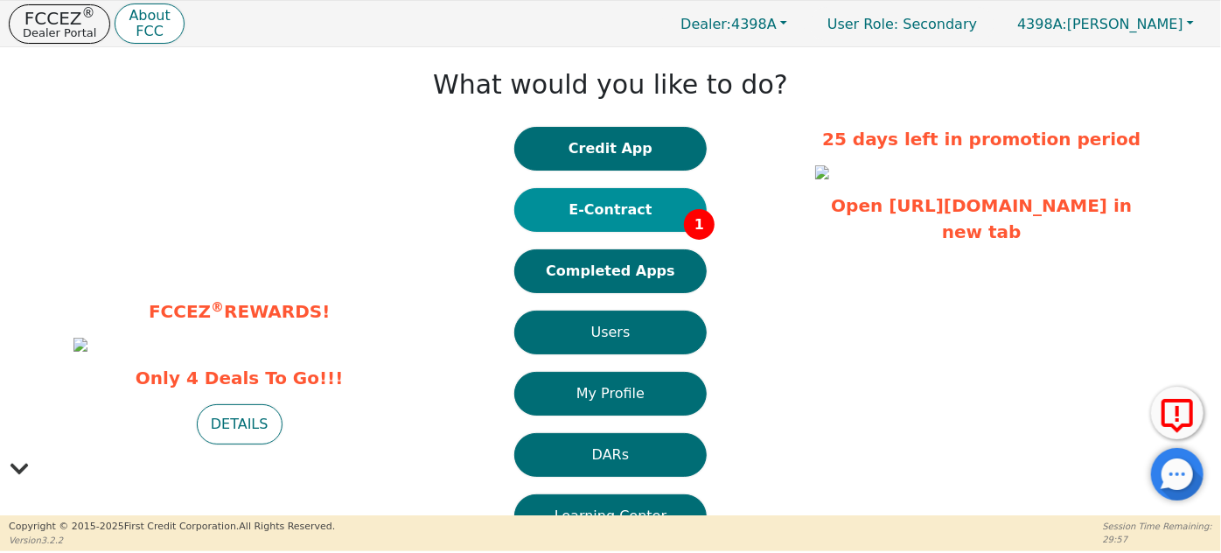
click at [642, 213] on button "E-Contract 1" at bounding box center [610, 210] width 192 height 44
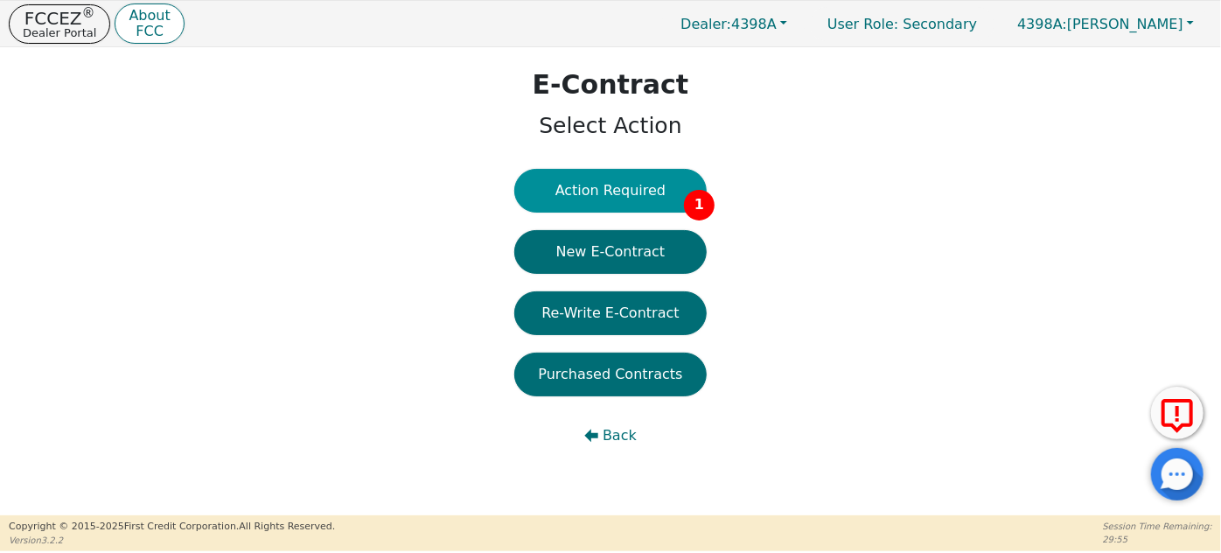
click at [670, 191] on button "Action Required 1" at bounding box center [610, 191] width 192 height 44
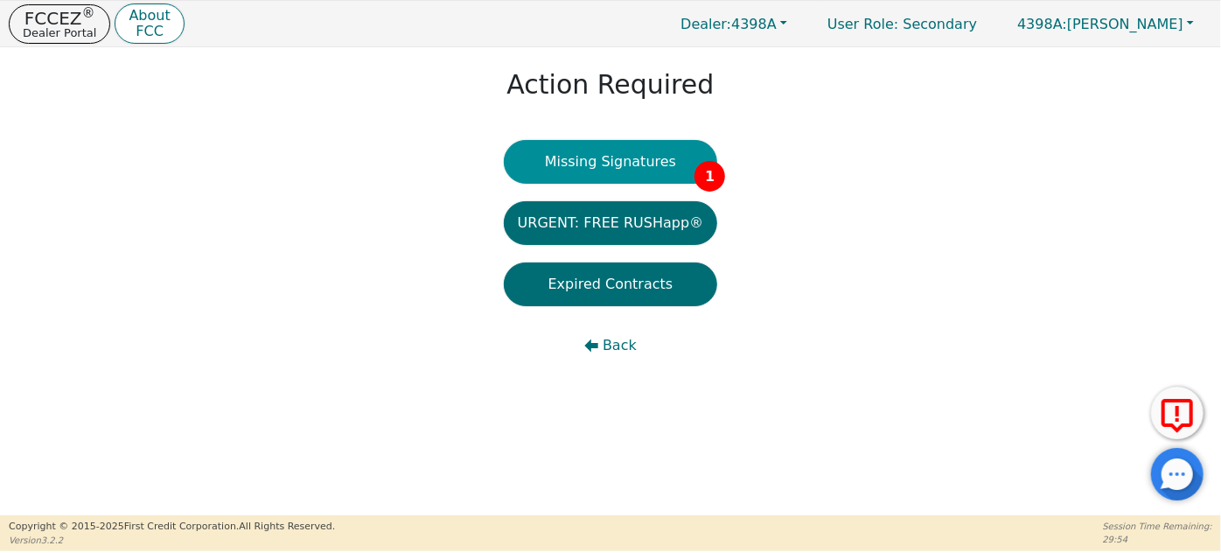
click at [676, 164] on button "Missing Signatures 1" at bounding box center [611, 162] width 214 height 44
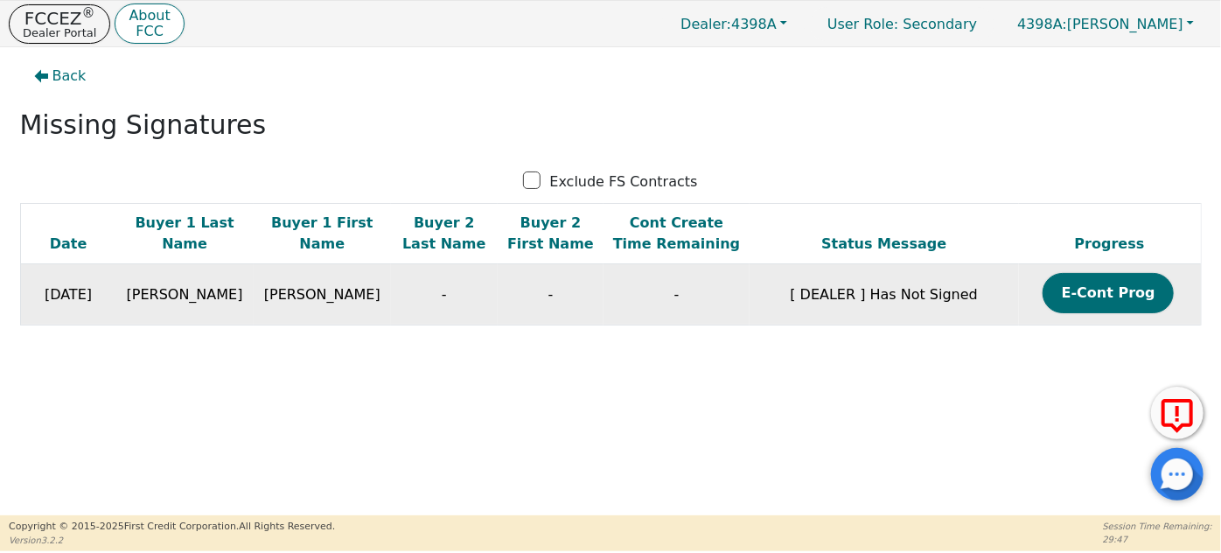
click at [863, 300] on td "[ DEALER ] Has Not Signed" at bounding box center [884, 294] width 269 height 61
click at [862, 287] on td "[ DEALER ] Has Not Signed" at bounding box center [884, 294] width 269 height 61
click at [115, 277] on td "09-06-2025" at bounding box center [67, 294] width 95 height 61
drag, startPoint x: 68, startPoint y: 305, endPoint x: 255, endPoint y: 304, distance: 186.3
click at [67, 305] on td "09-06-2025" at bounding box center [67, 294] width 95 height 61
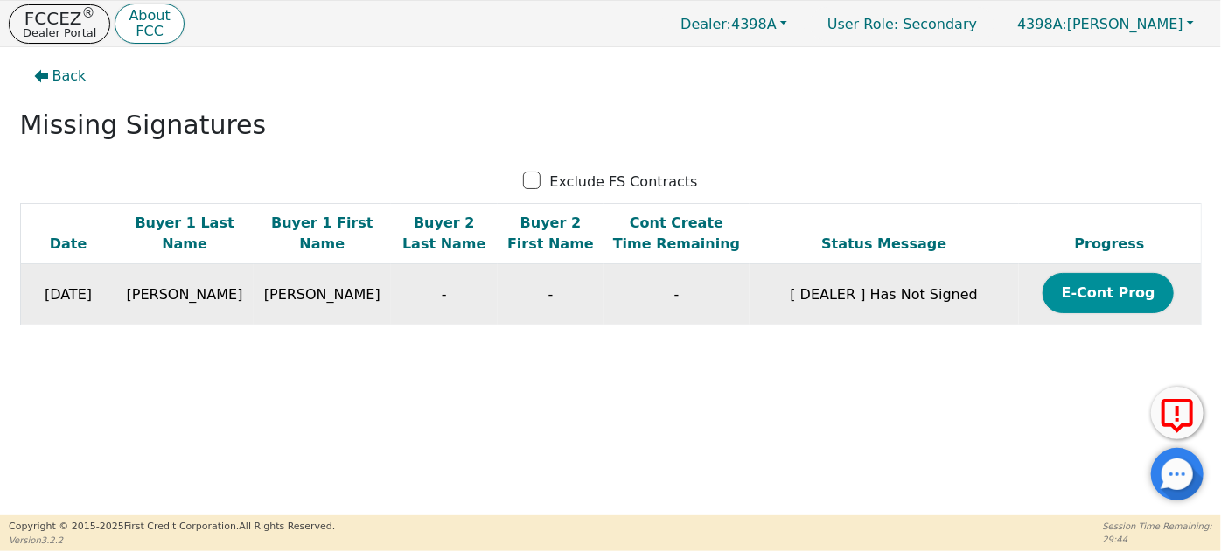
click at [1089, 293] on button "E-Cont Prog" at bounding box center [1108, 293] width 131 height 40
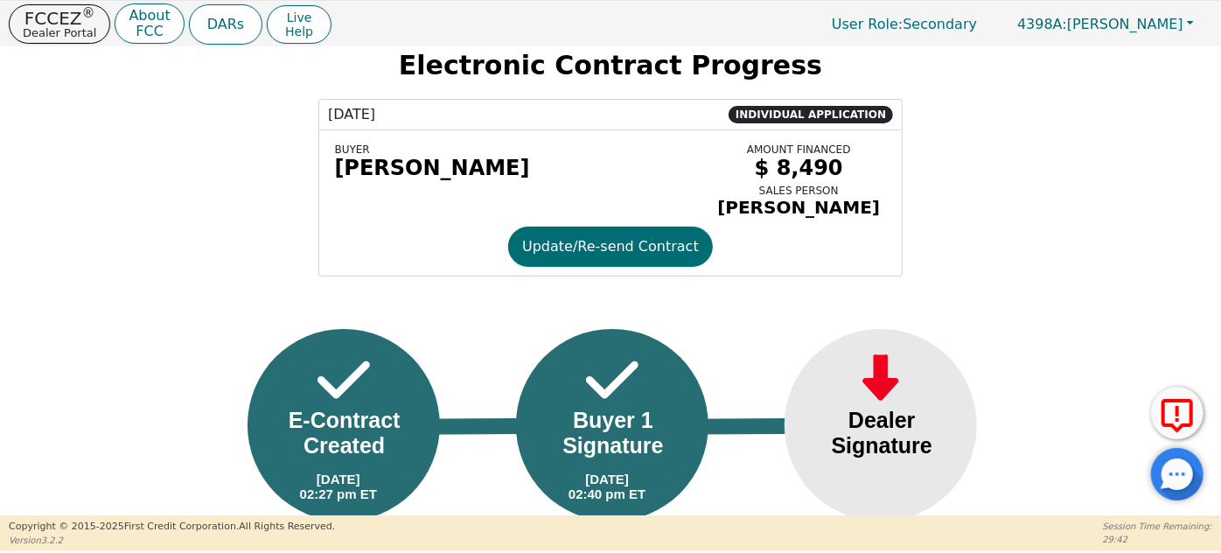
scroll to position [104, 0]
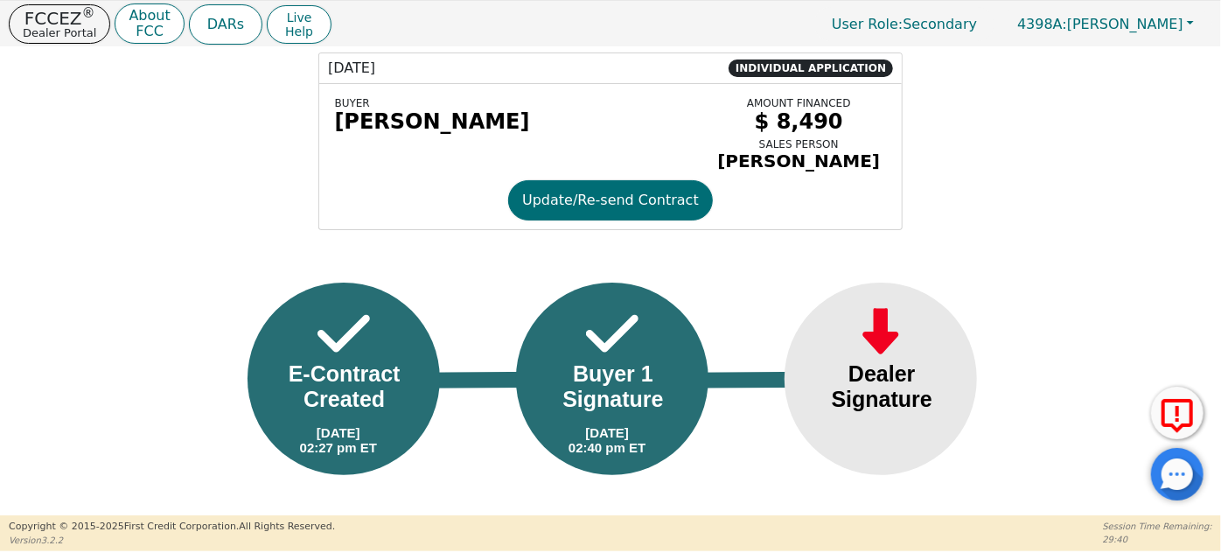
click at [898, 355] on img at bounding box center [881, 334] width 52 height 60
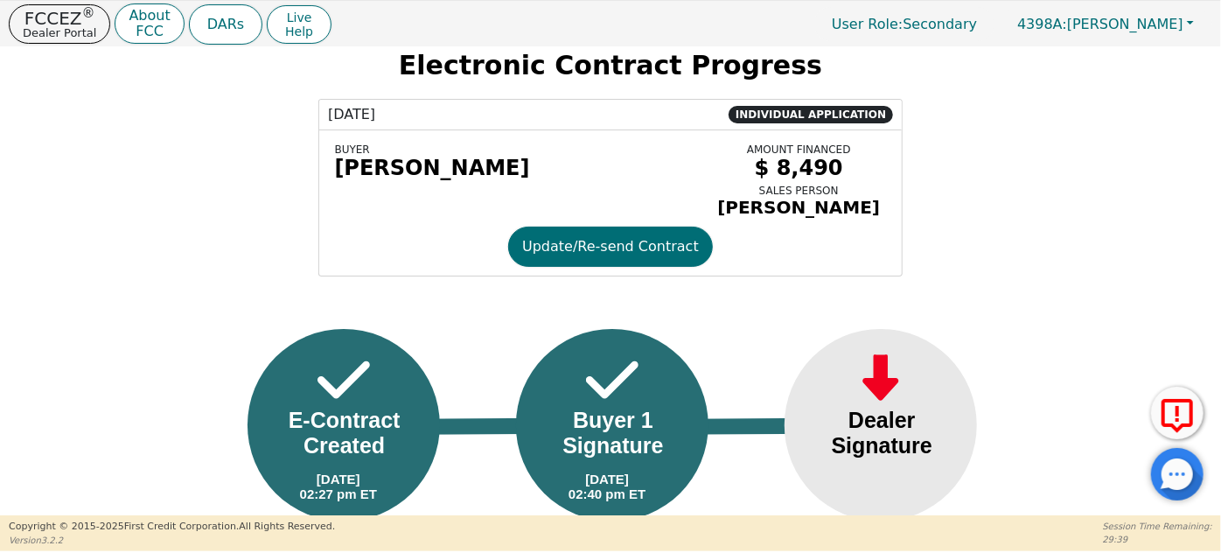
scroll to position [0, 0]
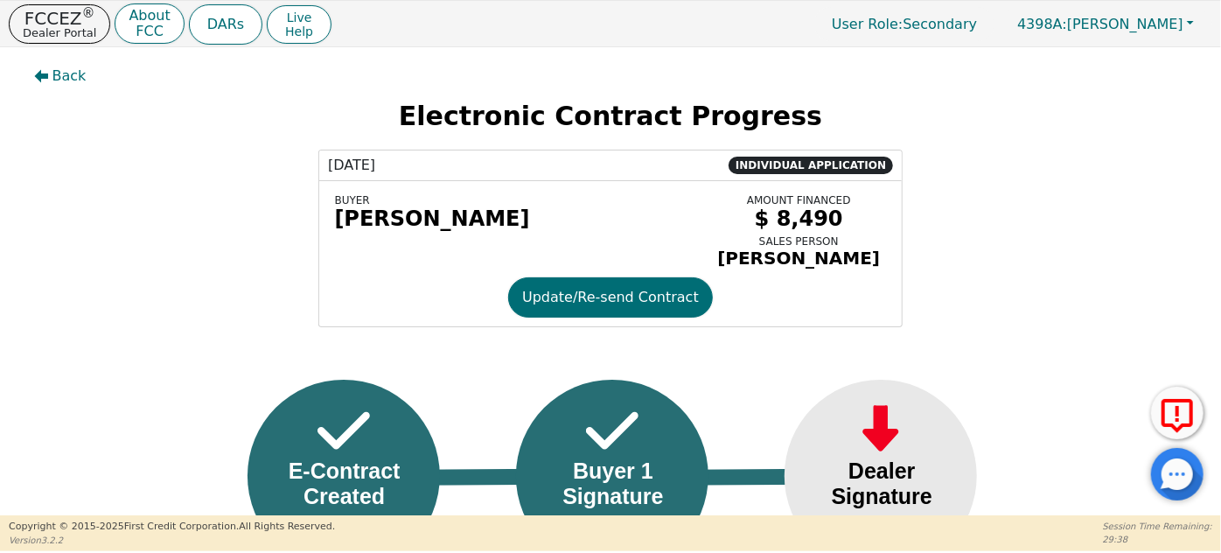
click at [819, 160] on span "INDIVIDUAL APPLICATION" at bounding box center [811, 165] width 164 height 17
click at [981, 101] on h2 "Electronic Contract Progress" at bounding box center [611, 116] width 1182 height 31
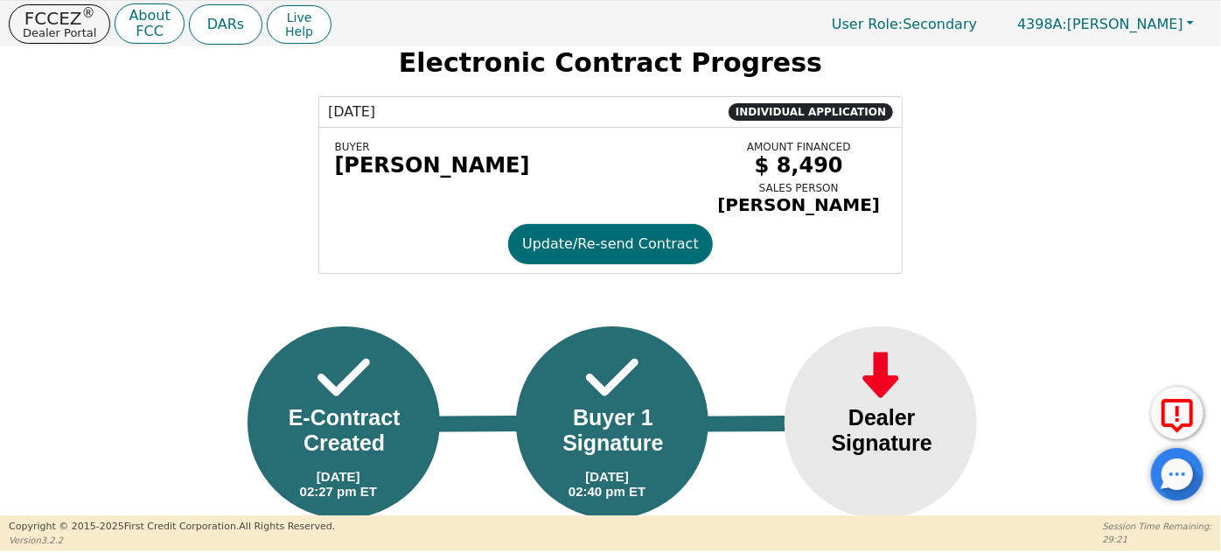
scroll to position [104, 0]
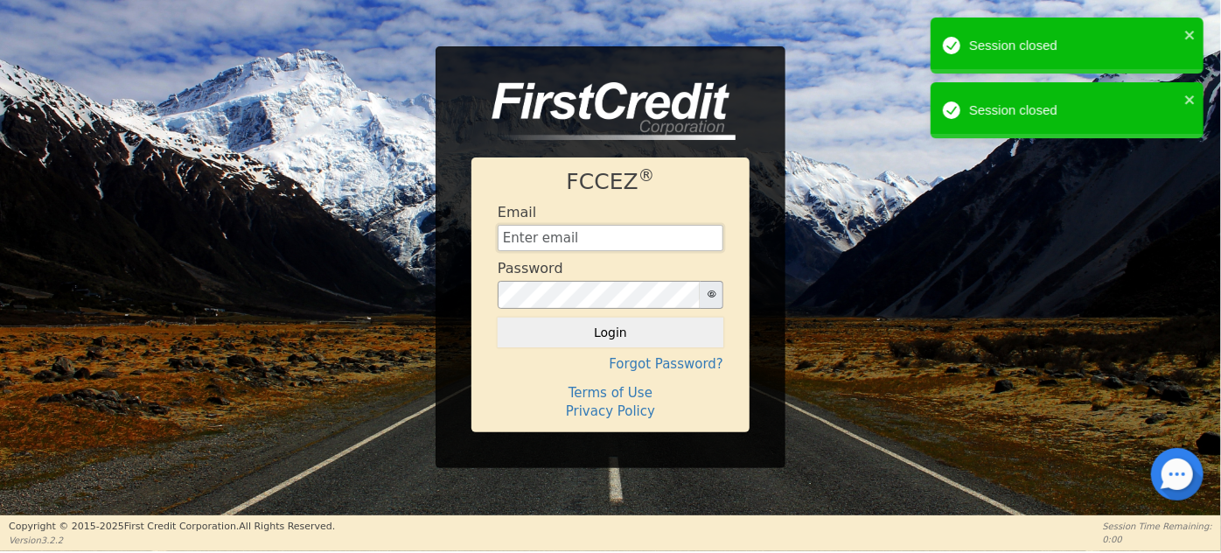
type input "[EMAIL_ADDRESS][DOMAIN_NAME]"
